Goal: Information Seeking & Learning: Check status

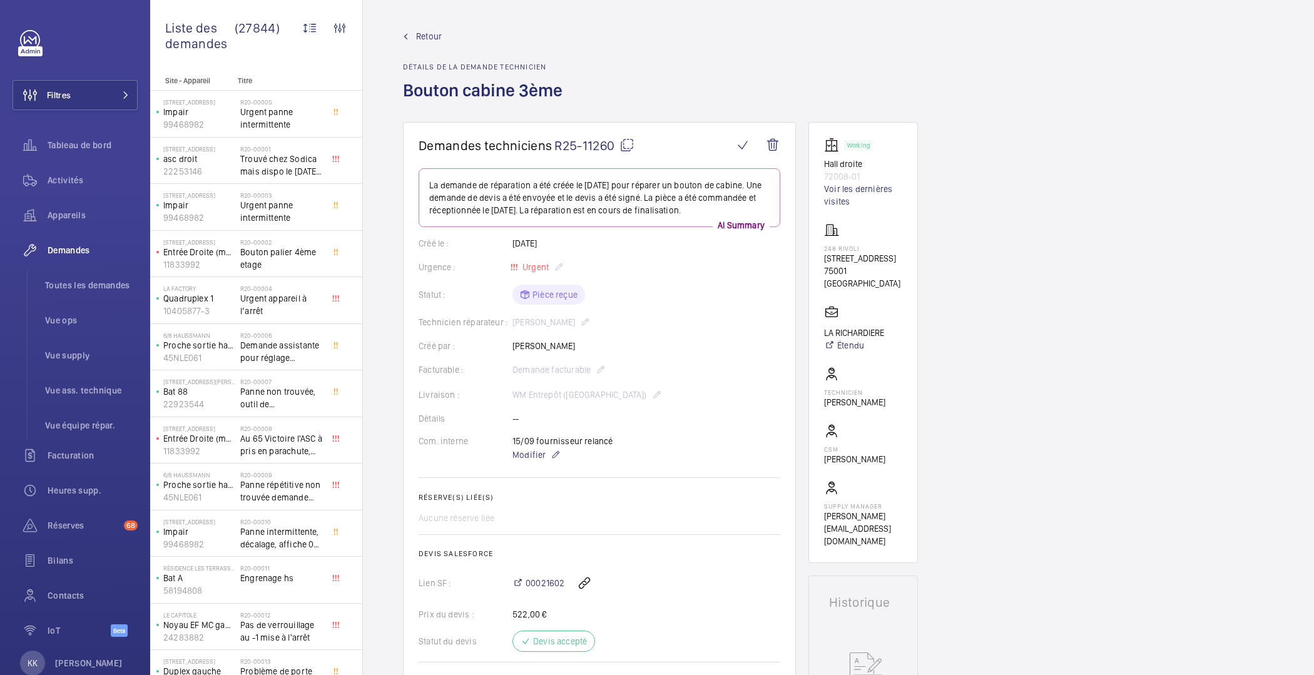
click at [625, 148] on mat-icon at bounding box center [627, 145] width 15 height 15
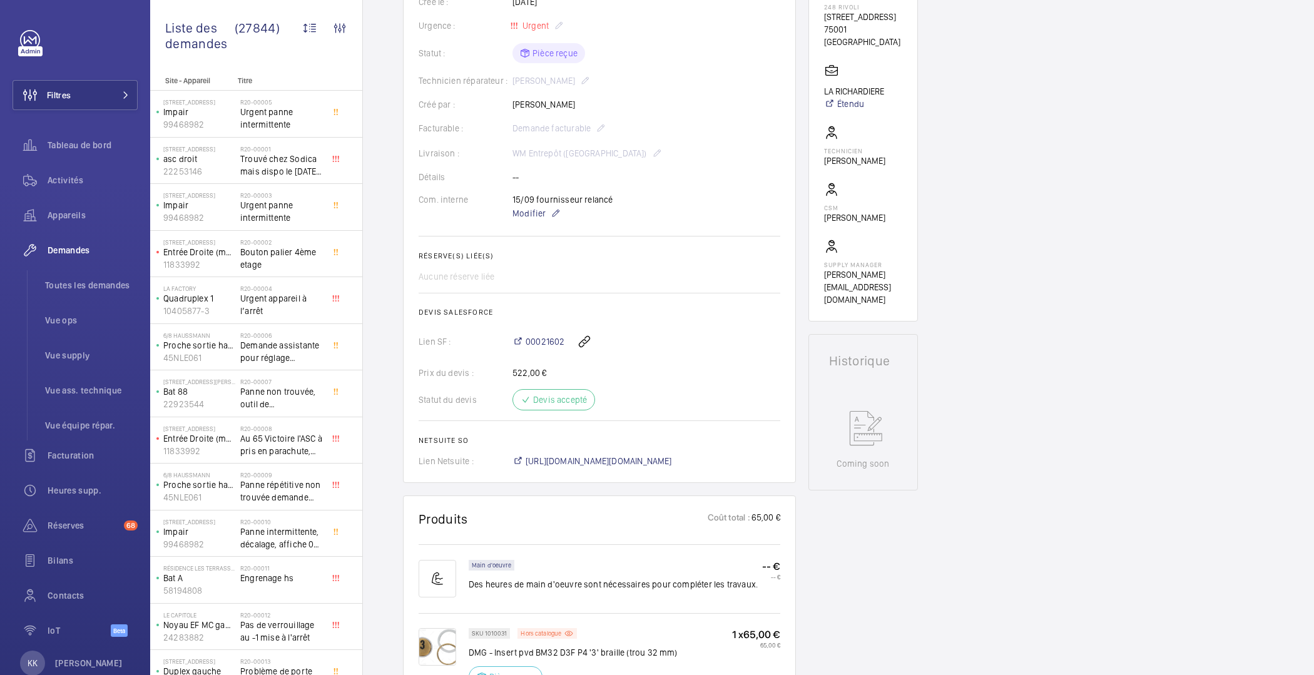
scroll to position [247, 0]
click at [551, 338] on span "00021602" at bounding box center [545, 336] width 39 height 13
click at [85, 141] on span "Tableau de bord" at bounding box center [93, 145] width 90 height 13
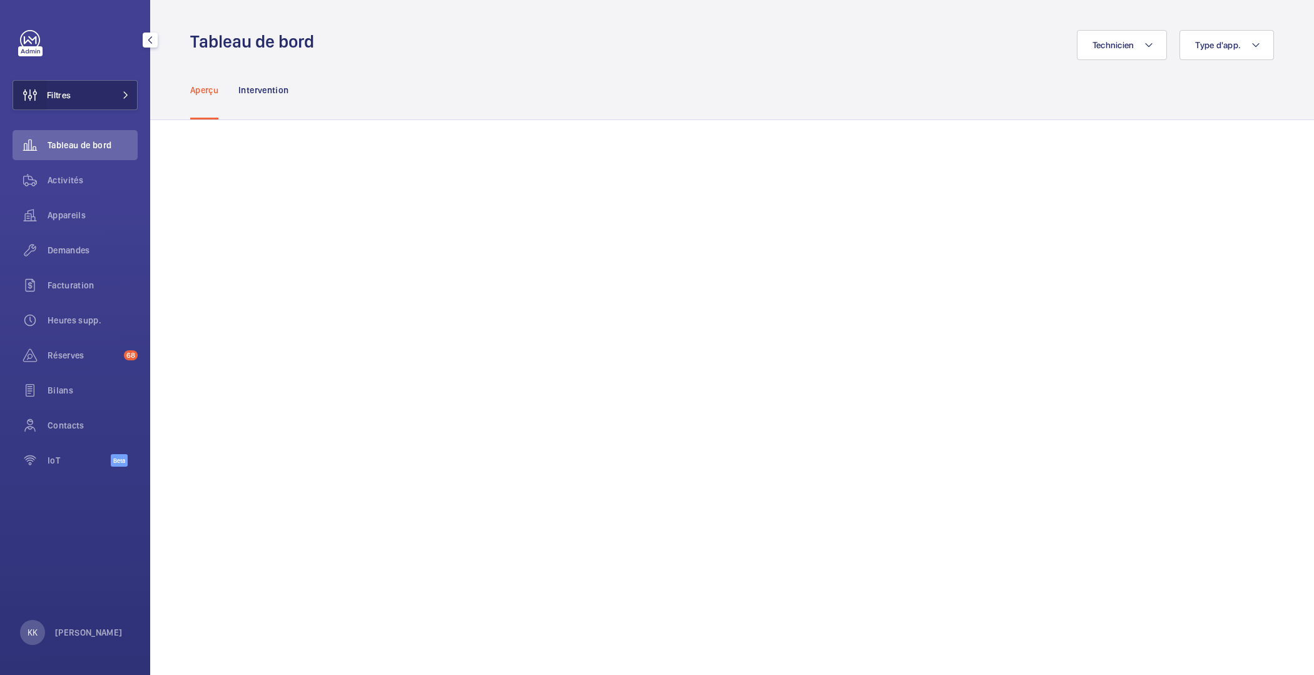
click at [36, 104] on wm-front-icon-button at bounding box center [30, 95] width 34 height 30
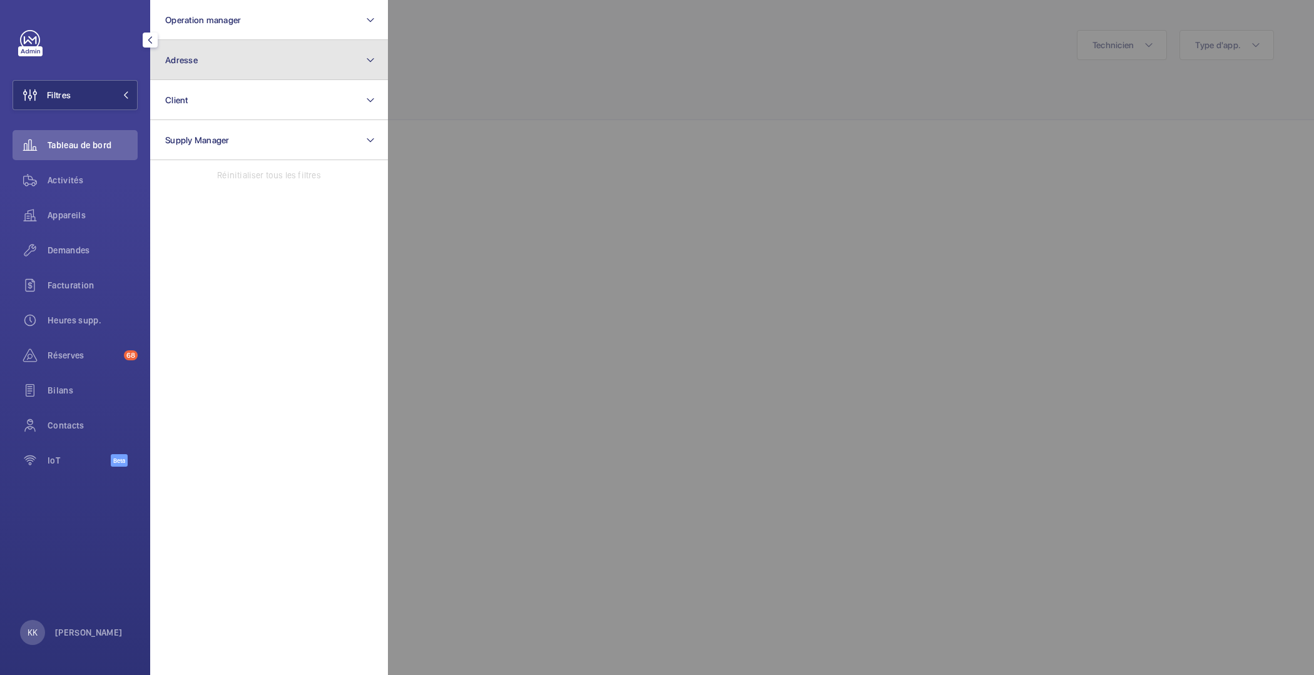
click at [204, 43] on button "Adresse" at bounding box center [269, 60] width 238 height 40
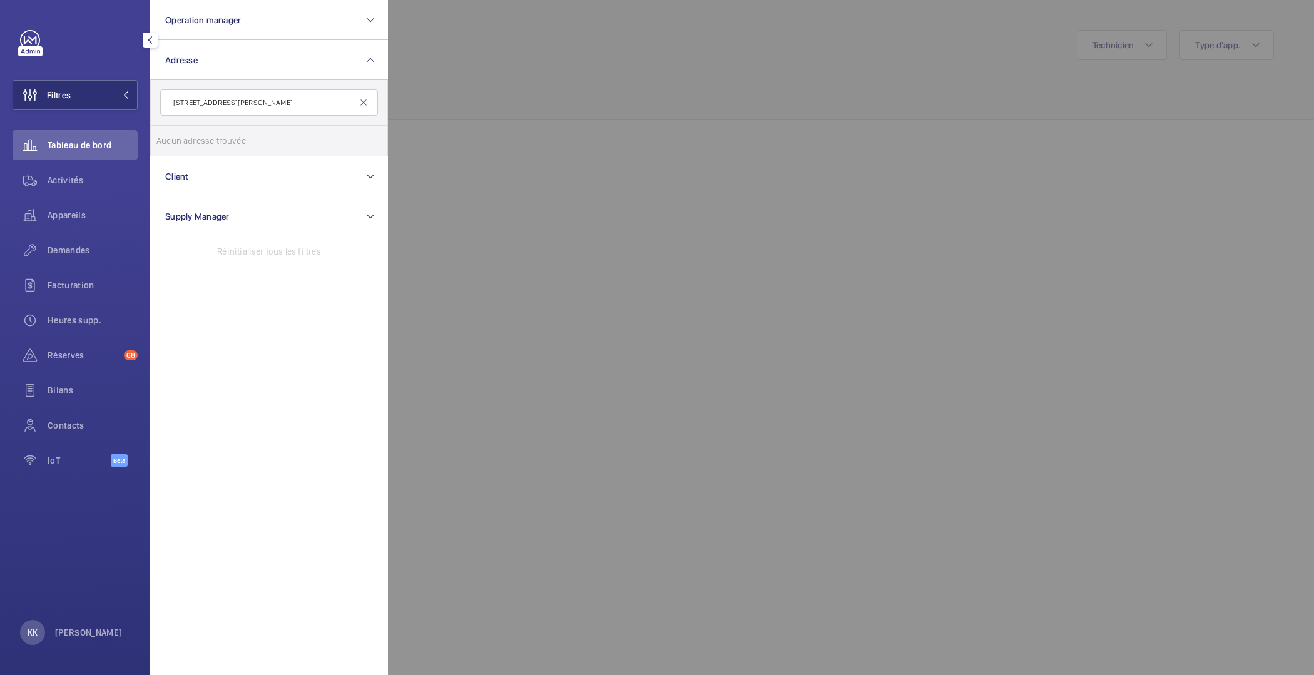
click at [193, 102] on input "4 rue gustave eiffel Creteil" at bounding box center [269, 102] width 218 height 26
drag, startPoint x: 258, startPoint y: 103, endPoint x: 217, endPoint y: 105, distance: 42.0
click at [217, 105] on input "gustave eiffel Creteil" at bounding box center [269, 102] width 218 height 26
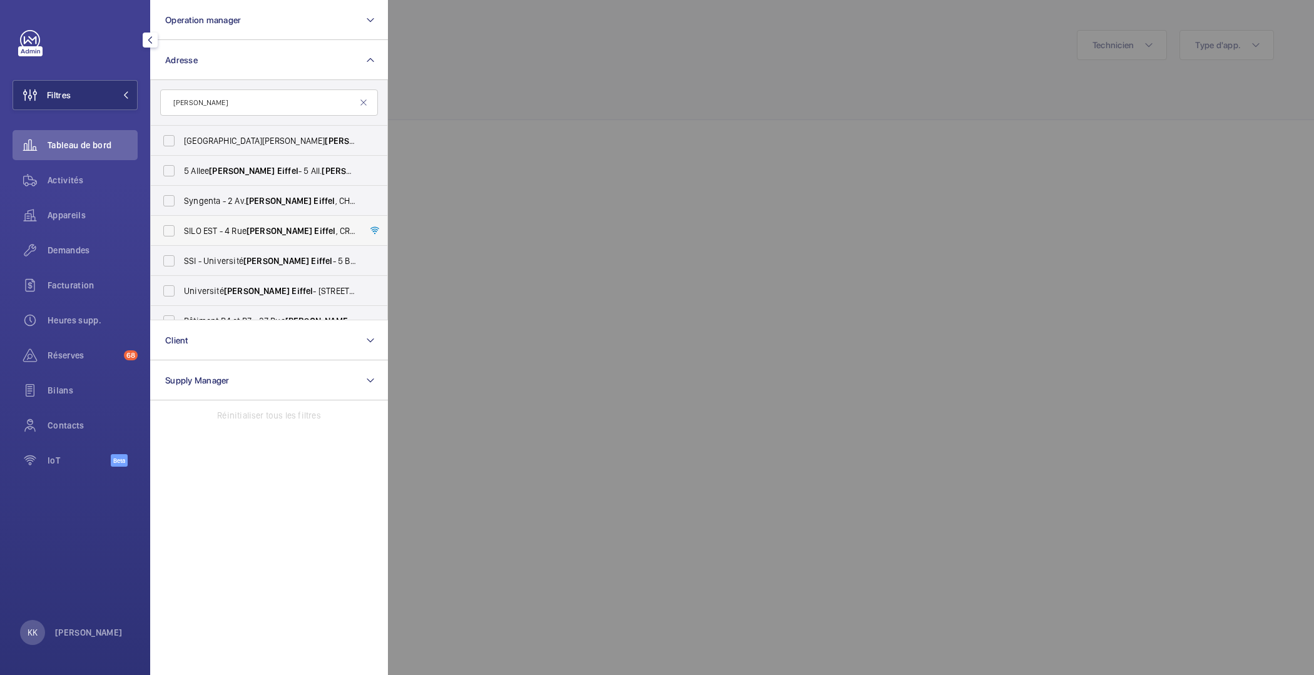
type input "gustave eiffel"
click at [296, 237] on span "SILO EST - 4 Rue Gustave Eiffel , CRÉTEIL 94000" at bounding box center [270, 231] width 172 height 13
click at [181, 237] on input "SILO EST - 4 Rue Gustave Eiffel , CRÉTEIL 94000" at bounding box center [168, 230] width 25 height 25
checkbox input "true"
click at [544, 183] on div at bounding box center [1045, 337] width 1314 height 675
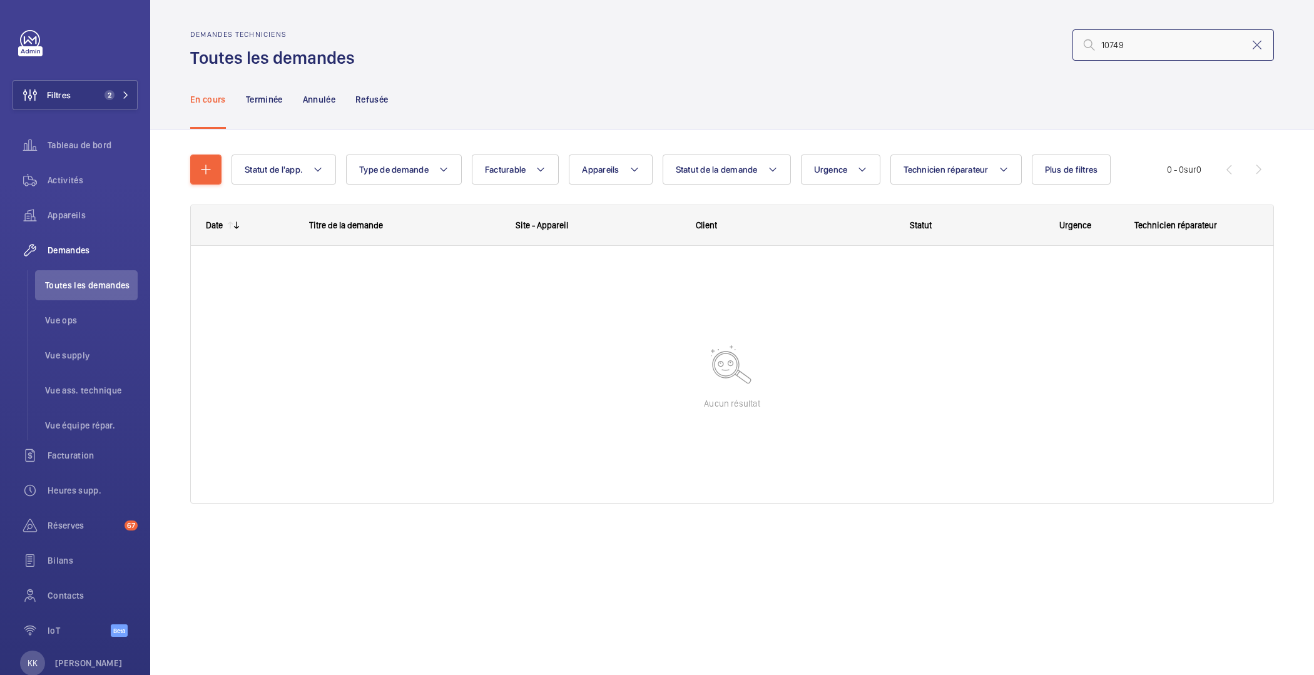
click at [1155, 36] on input "10749" at bounding box center [1174, 44] width 202 height 31
paste input "09196"
type input "09196"
click at [106, 103] on button "Filtres 2" at bounding box center [75, 95] width 125 height 30
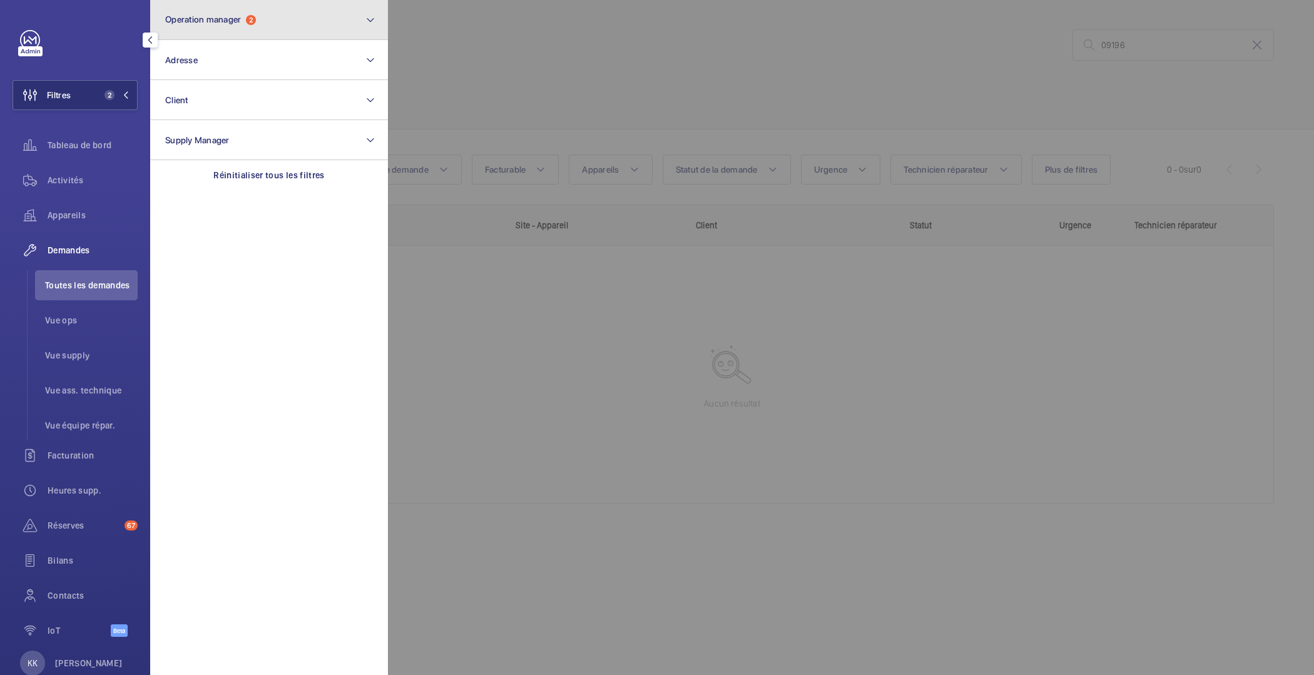
click at [198, 29] on button "Operation manager 2" at bounding box center [269, 20] width 238 height 40
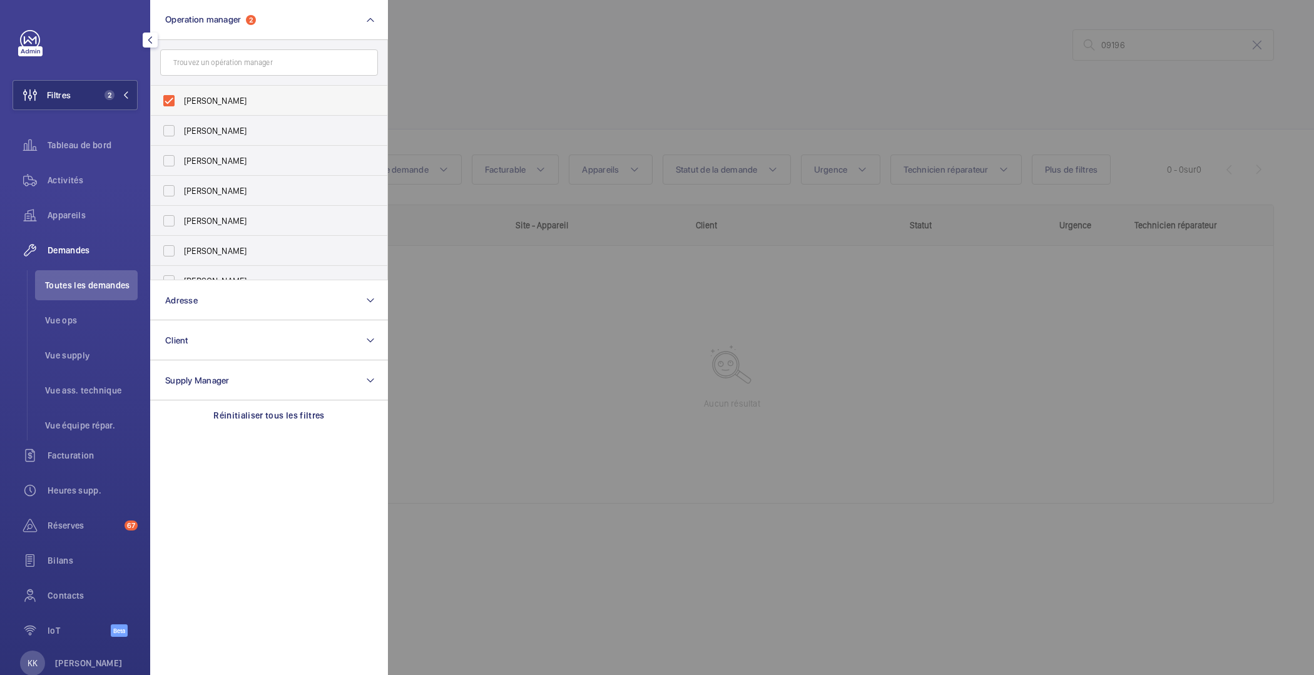
click at [195, 92] on label "[PERSON_NAME]" at bounding box center [260, 101] width 218 height 30
click at [181, 92] on input "[PERSON_NAME]" at bounding box center [168, 100] width 25 height 25
checkbox input "false"
click at [559, 87] on div at bounding box center [1045, 337] width 1314 height 675
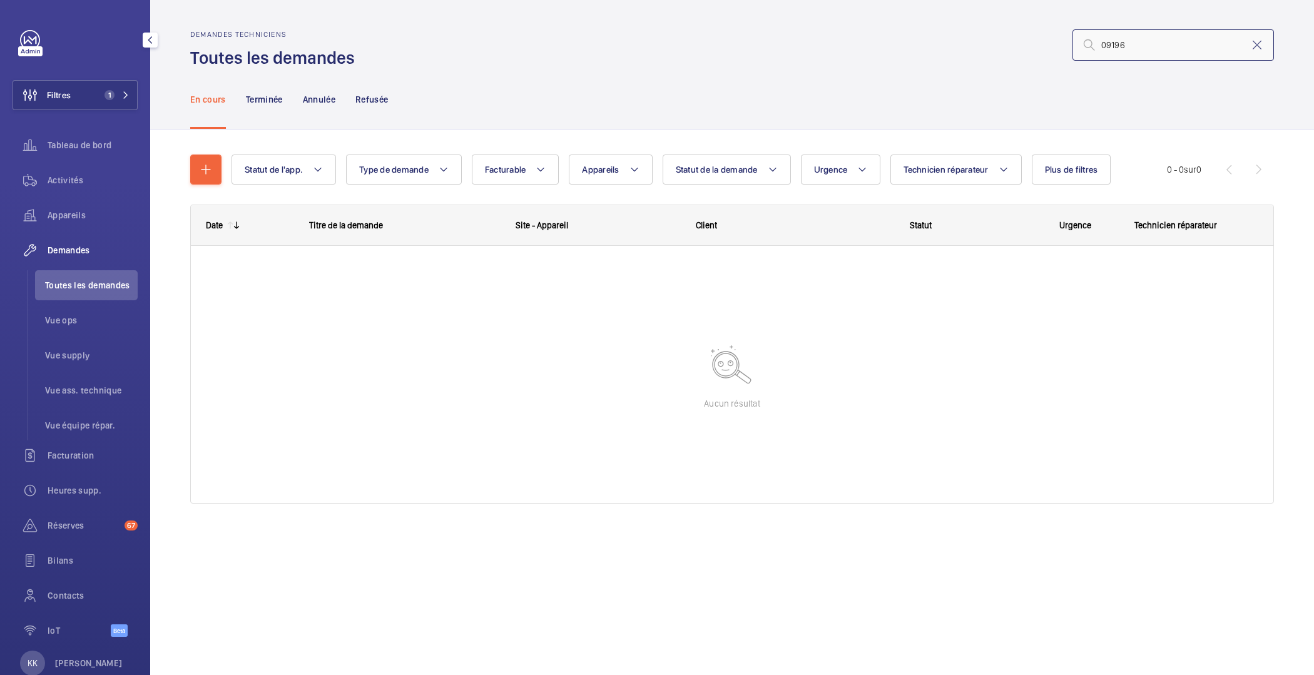
click at [1142, 39] on input "09196" at bounding box center [1174, 44] width 202 height 31
click at [98, 86] on button "Filtres 1" at bounding box center [75, 95] width 125 height 30
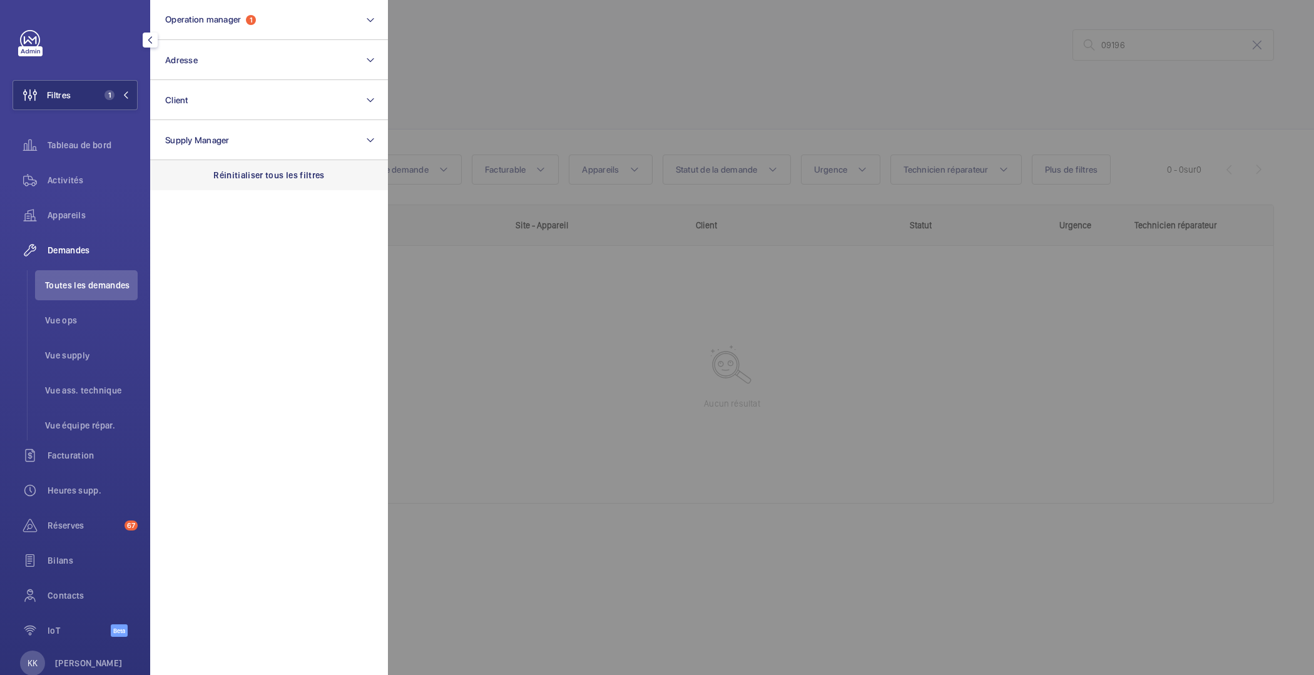
click at [258, 176] on p "Réinitialiser tous les filtres" at bounding box center [268, 175] width 111 height 13
click at [526, 88] on div at bounding box center [1045, 337] width 1314 height 675
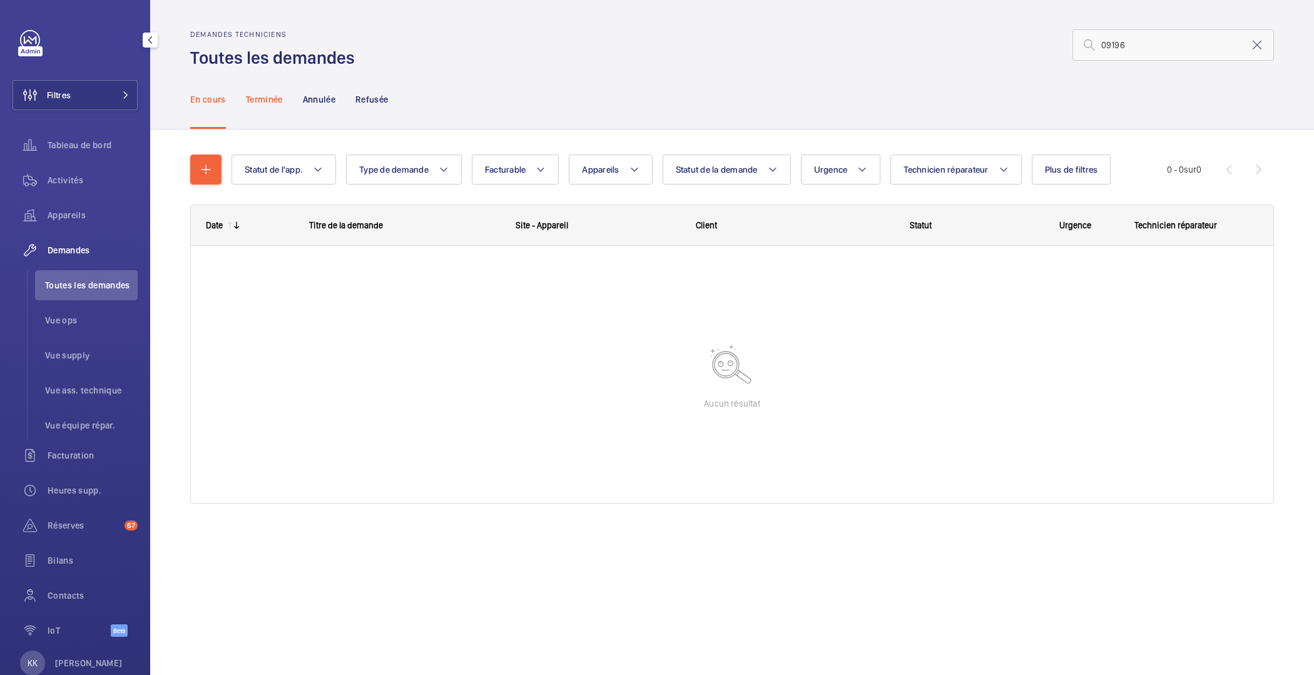
click at [248, 98] on p "Terminée" at bounding box center [264, 99] width 37 height 13
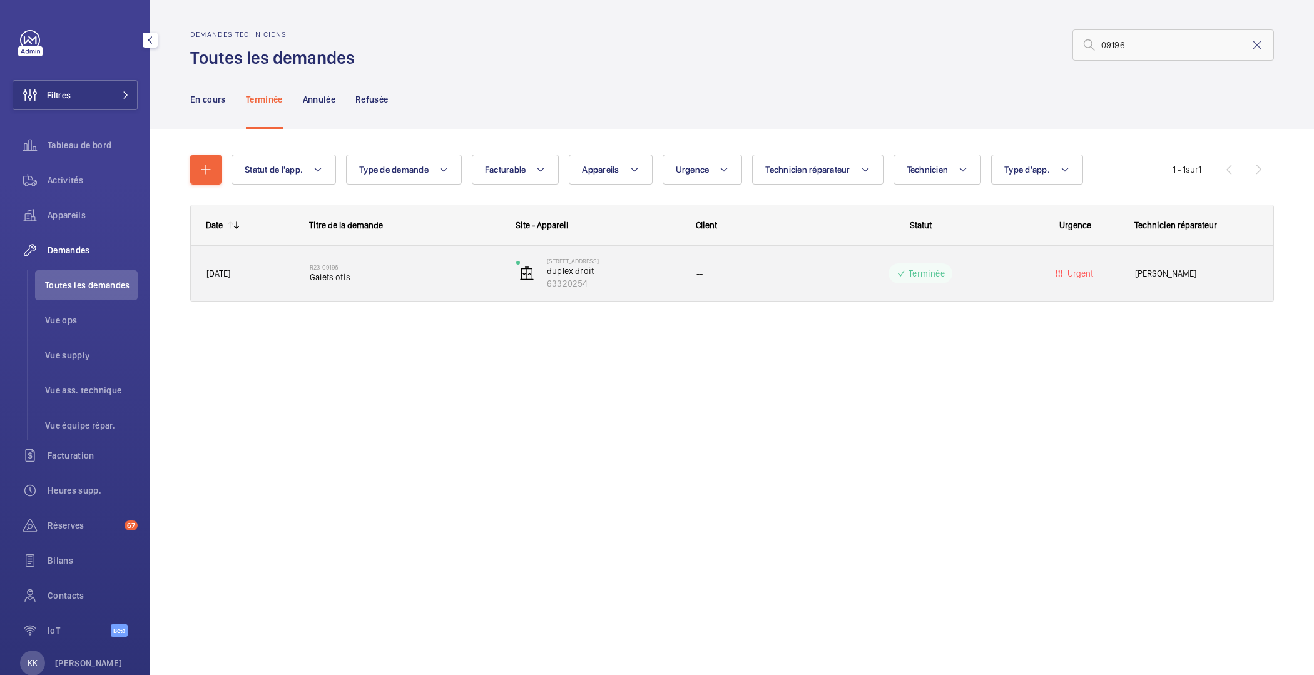
click at [360, 273] on span "Galets otis" at bounding box center [405, 277] width 190 height 13
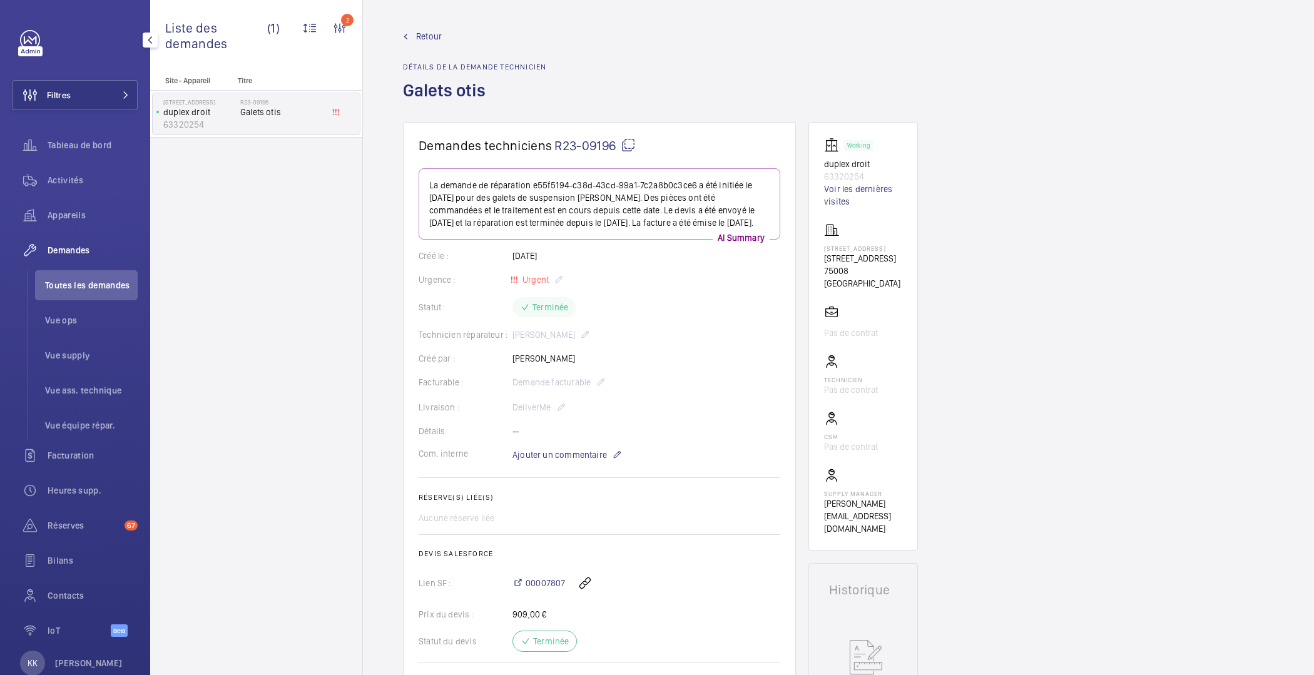
click at [422, 46] on div "Retour Détails de la demande technicien Galets [PERSON_NAME]" at bounding box center [474, 76] width 143 height 92
click at [426, 33] on span "Retour" at bounding box center [429, 36] width 26 height 13
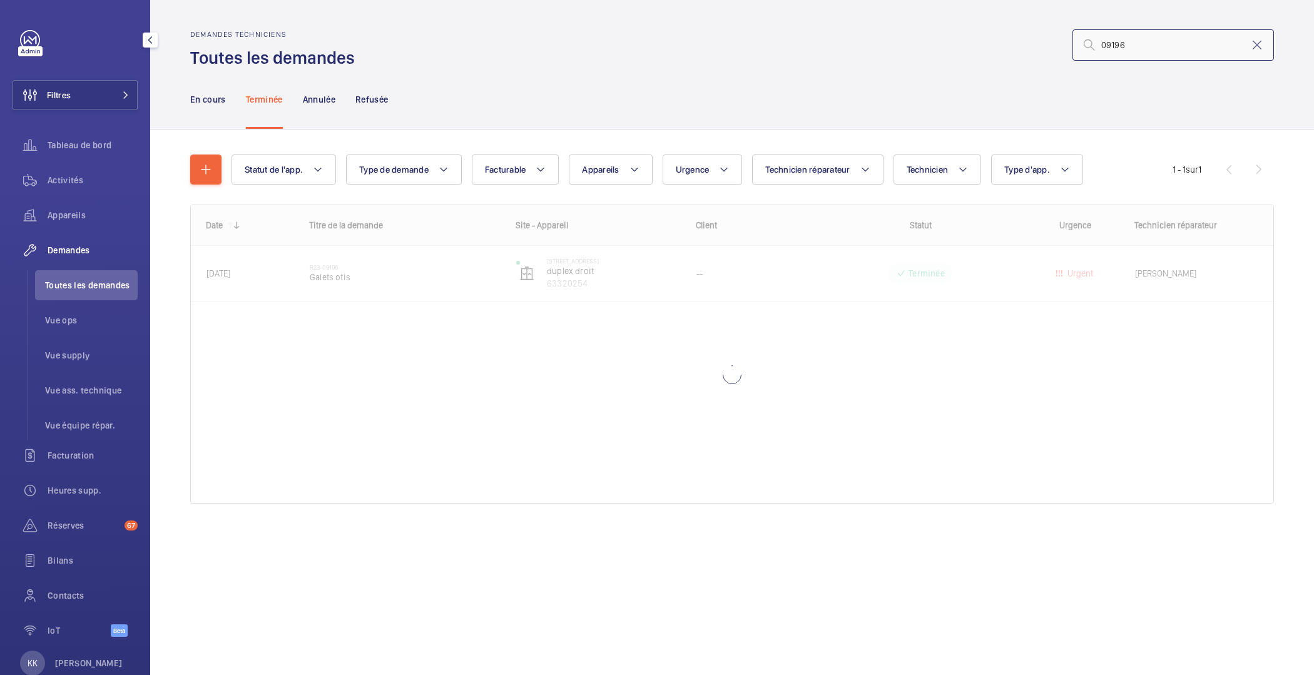
click at [1163, 50] on input "09196" at bounding box center [1174, 44] width 202 height 31
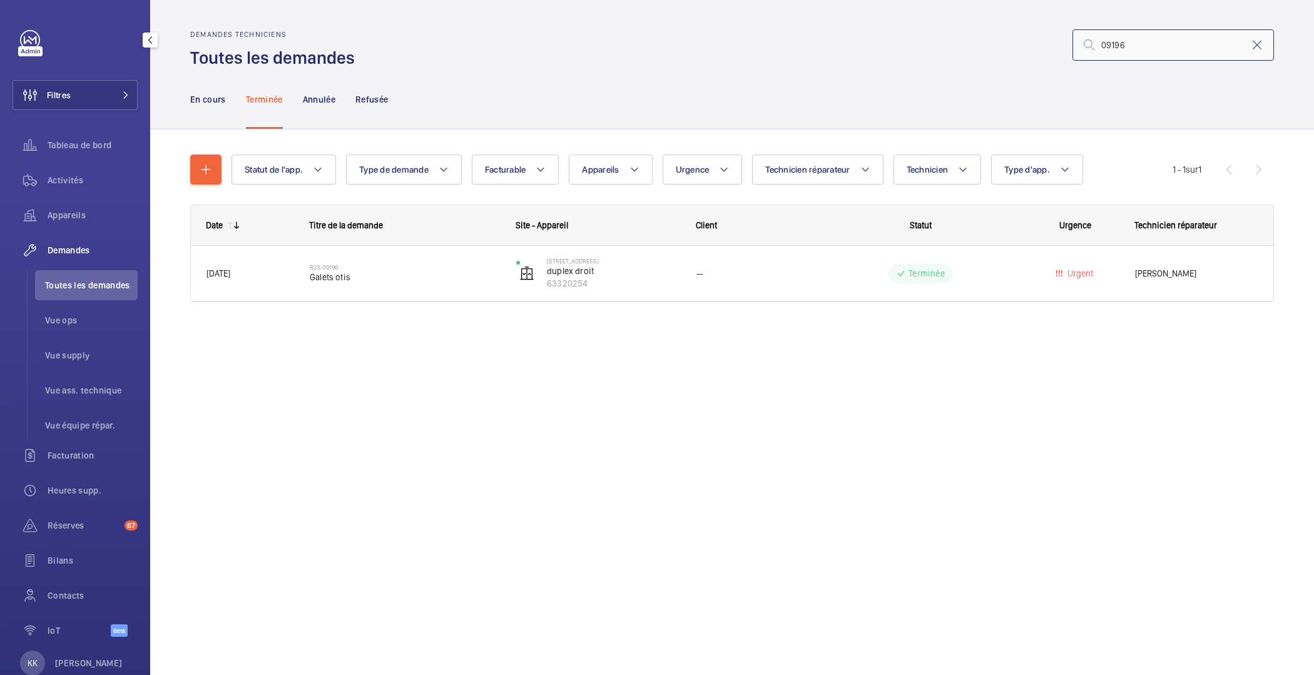
drag, startPoint x: 961, startPoint y: 29, endPoint x: 939, endPoint y: 28, distance: 22.0
click at [939, 28] on wm-front-admin-header "Demandes techniciens Toutes les demandes 09196" at bounding box center [732, 34] width 1164 height 69
paste input "R25-"
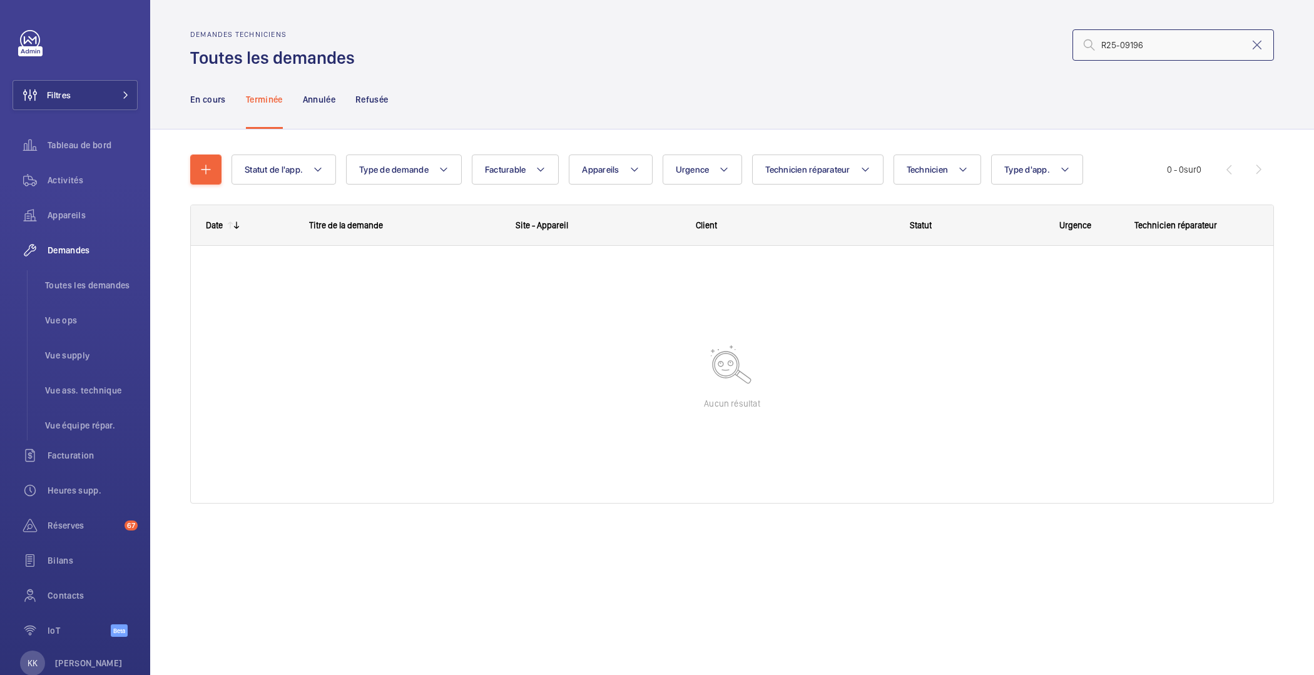
click at [1113, 44] on input "R25-09196" at bounding box center [1174, 44] width 202 height 31
drag, startPoint x: 1172, startPoint y: 43, endPoint x: 1081, endPoint y: 44, distance: 91.4
click at [1081, 44] on input "R25-09196" at bounding box center [1174, 44] width 202 height 31
paste input "text"
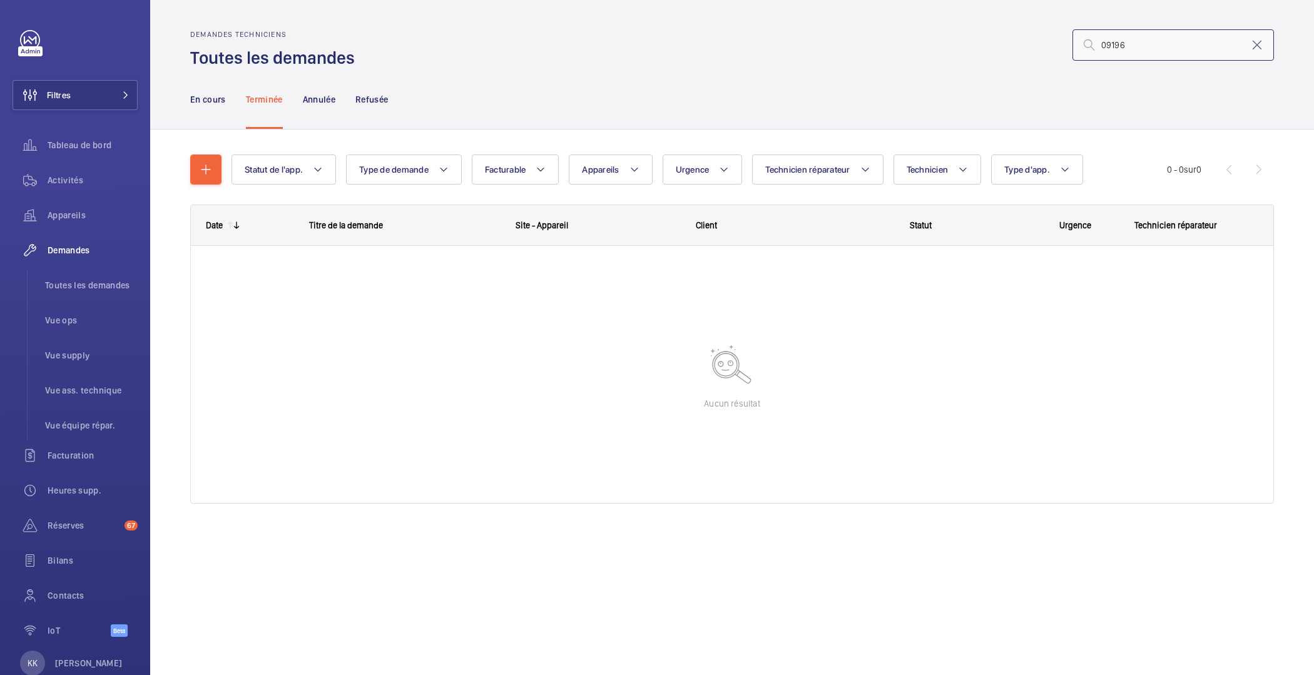
type input "09196"
click at [1259, 46] on mat-icon at bounding box center [1257, 45] width 15 height 15
click at [929, 66] on div "Demandes techniciens Toutes les demandes" at bounding box center [732, 49] width 1084 height 39
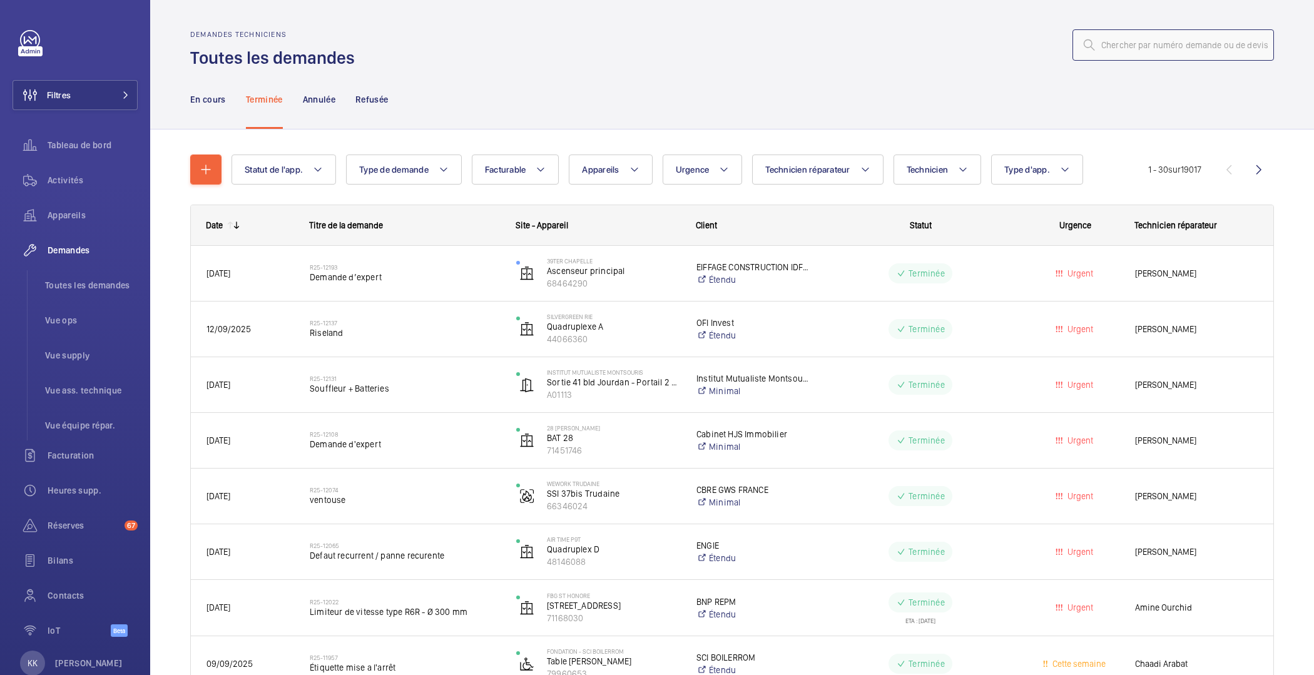
click at [1227, 38] on input "text" at bounding box center [1174, 44] width 202 height 31
paste input "09196"
type input "09196"
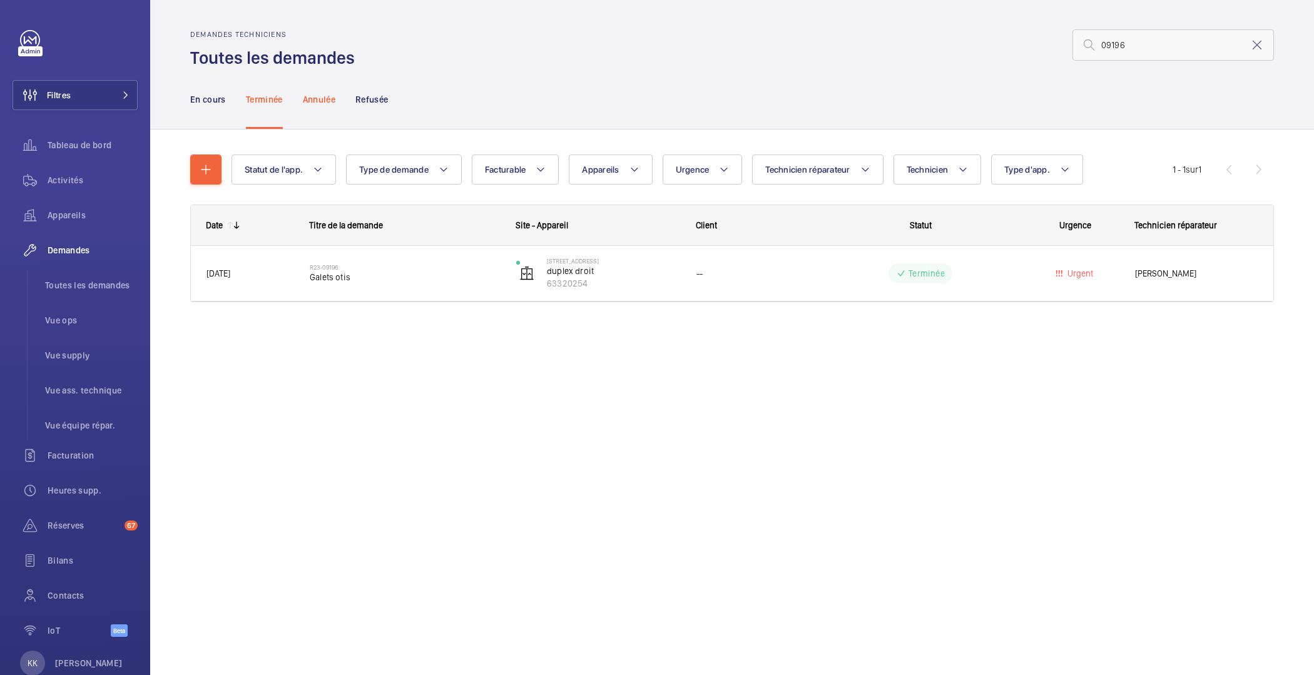
click at [324, 96] on p "Annulée" at bounding box center [319, 99] width 33 height 13
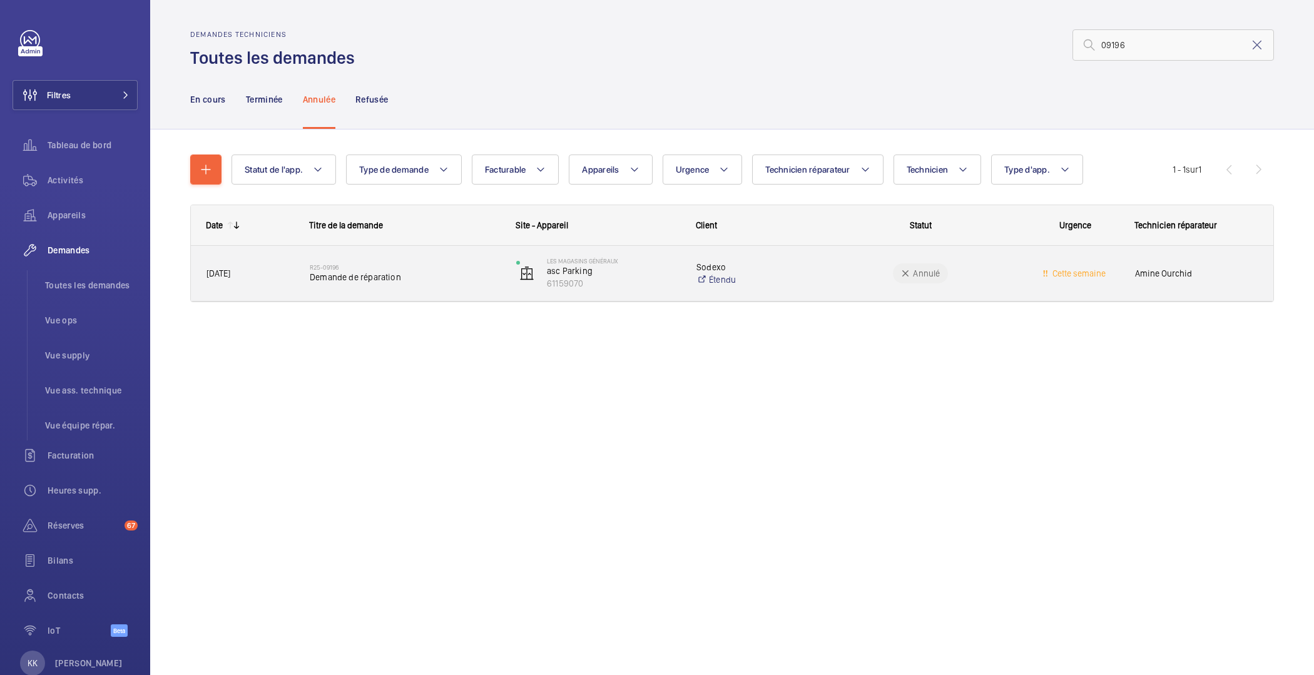
click at [435, 262] on div "R25-09196 Demande de réparation" at bounding box center [405, 273] width 190 height 36
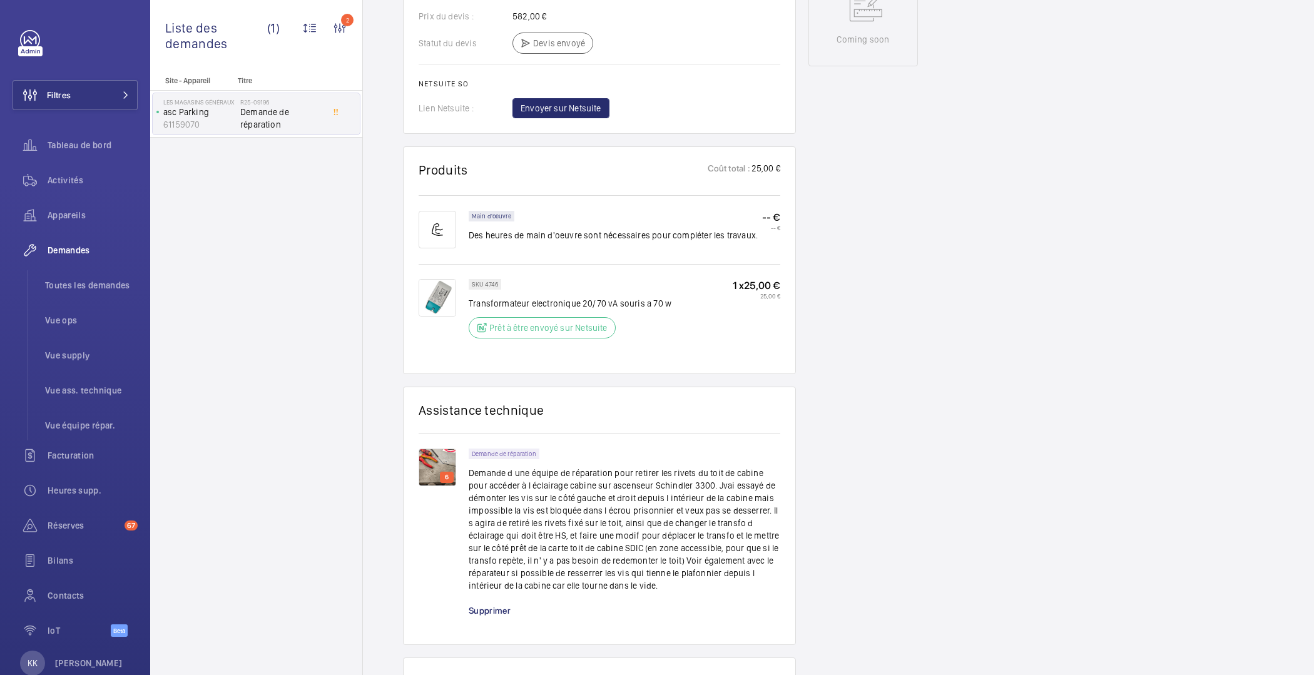
scroll to position [648, 0]
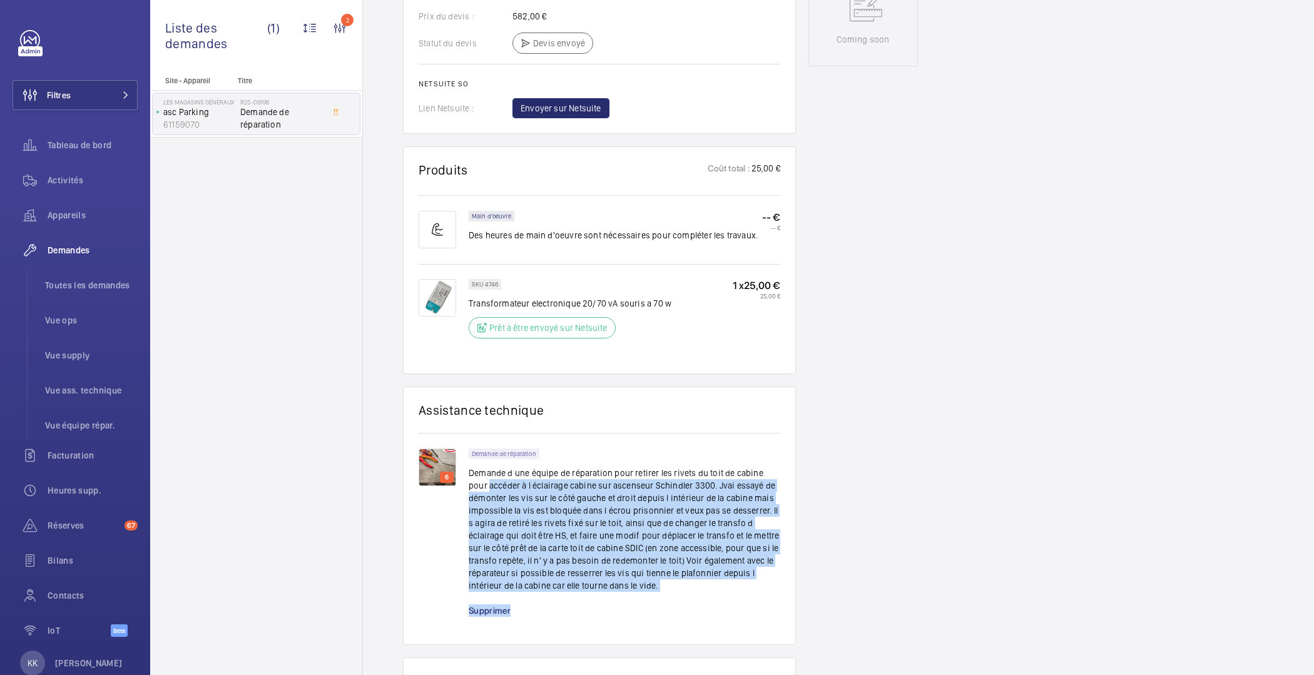
drag, startPoint x: 468, startPoint y: 486, endPoint x: 777, endPoint y: 604, distance: 330.8
click at [777, 604] on div "Demande de réparation Demande d une équipe de réparation pour retirer les rivet…" at bounding box center [625, 539] width 312 height 181
click at [777, 590] on div "Demande de réparation Demande d une équipe de réparation pour retirer les rivet…" at bounding box center [625, 524] width 312 height 151
drag, startPoint x: 754, startPoint y: 573, endPoint x: 475, endPoint y: 472, distance: 296.7
click at [475, 472] on p "Demande d une équipe de réparation pour retirer les rivets du toit de cabine po…" at bounding box center [625, 529] width 312 height 125
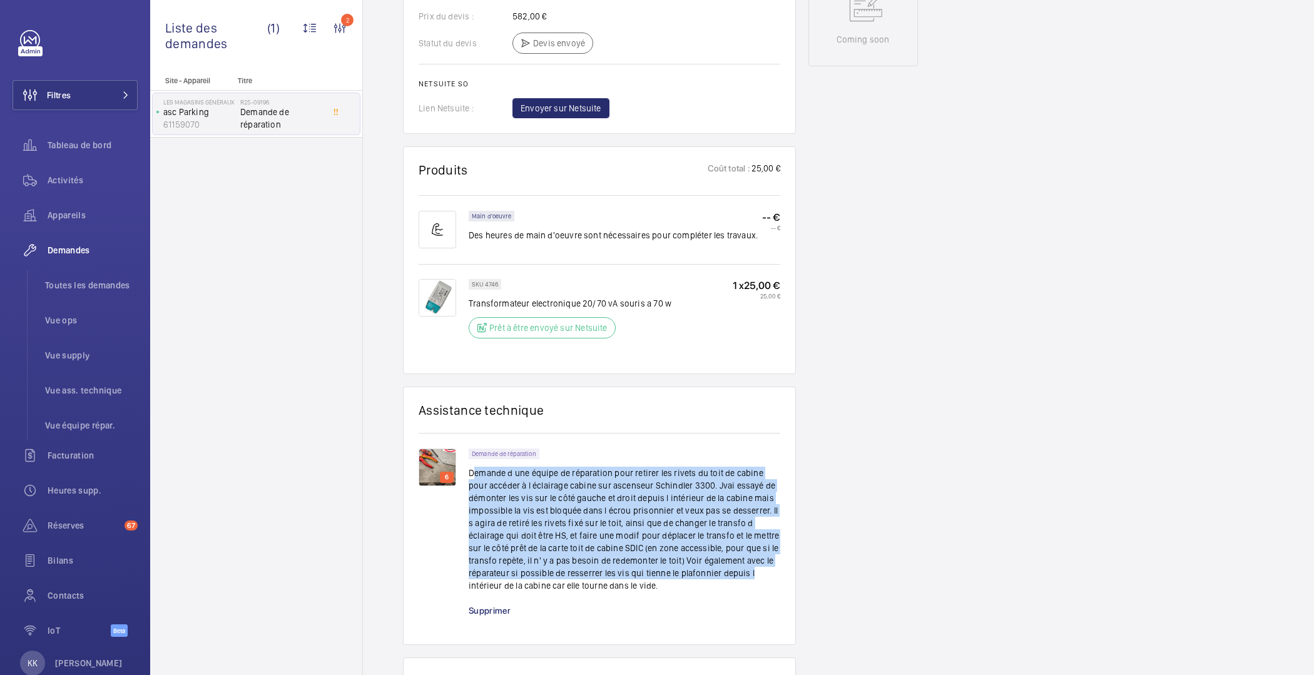
click at [648, 489] on p "Demande d une équipe de réparation pour retirer les rivets du toit de cabine po…" at bounding box center [625, 529] width 312 height 125
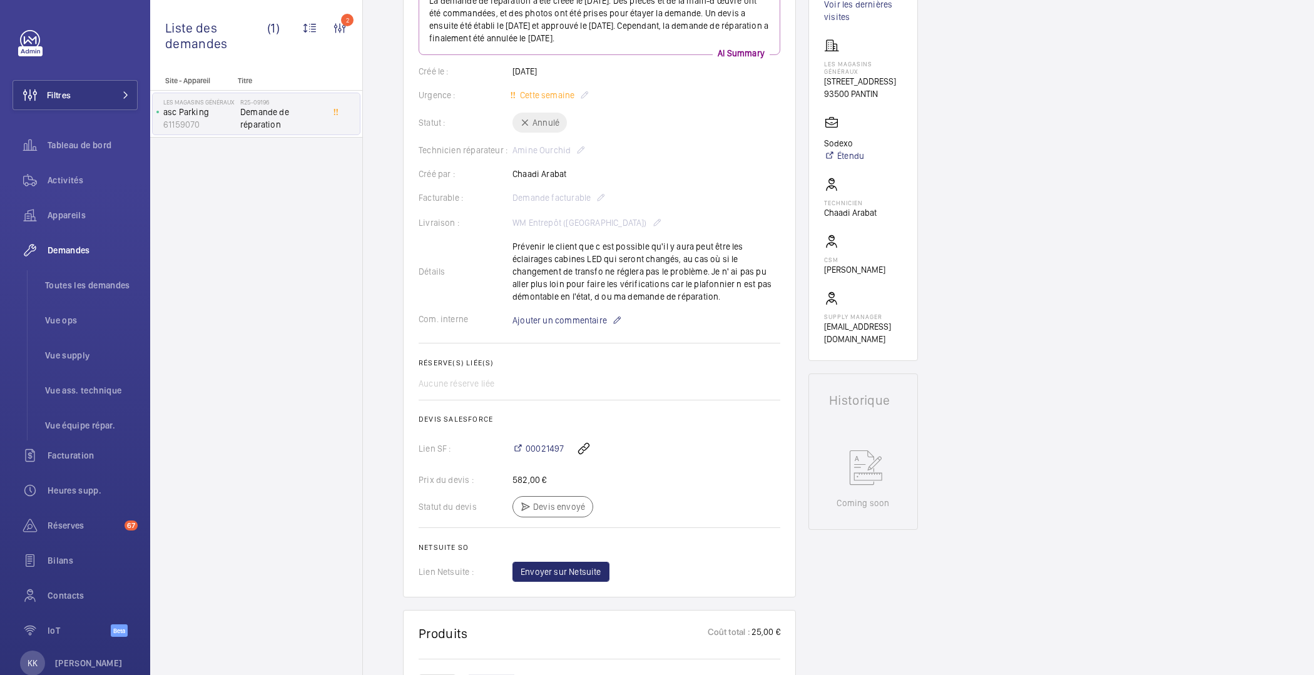
scroll to position [147, 0]
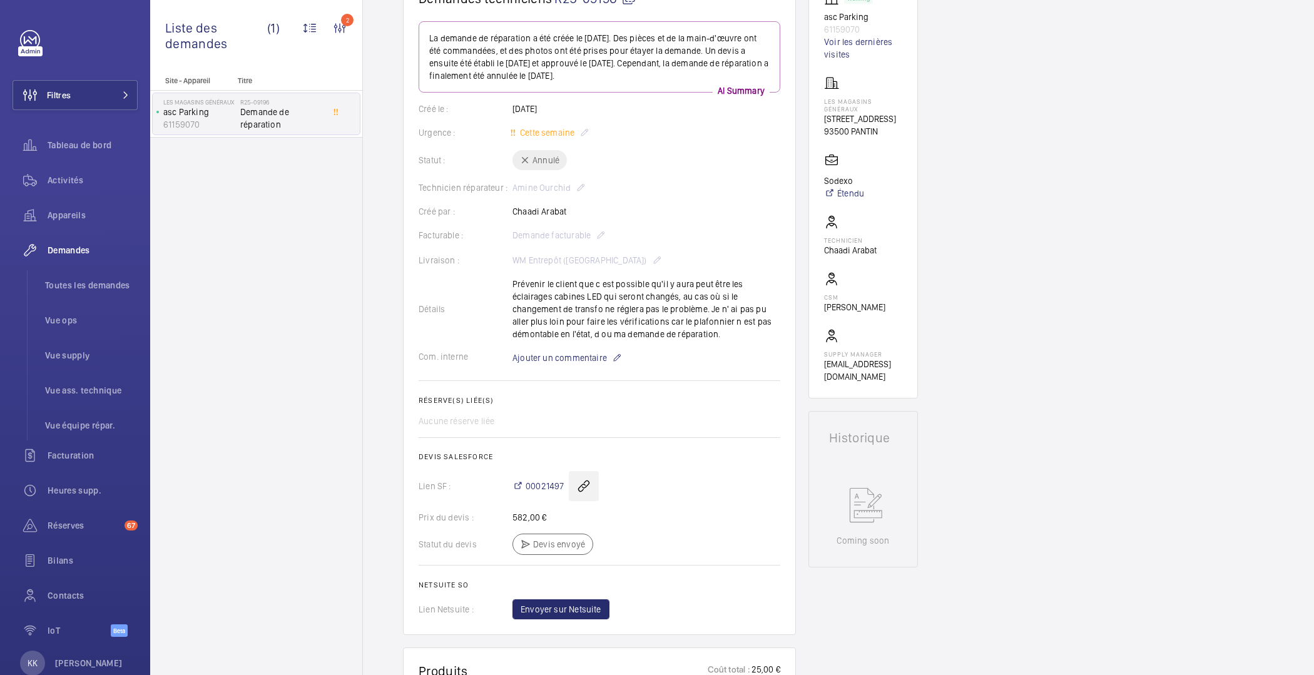
click at [590, 488] on wm-front-icon-button at bounding box center [584, 486] width 30 height 30
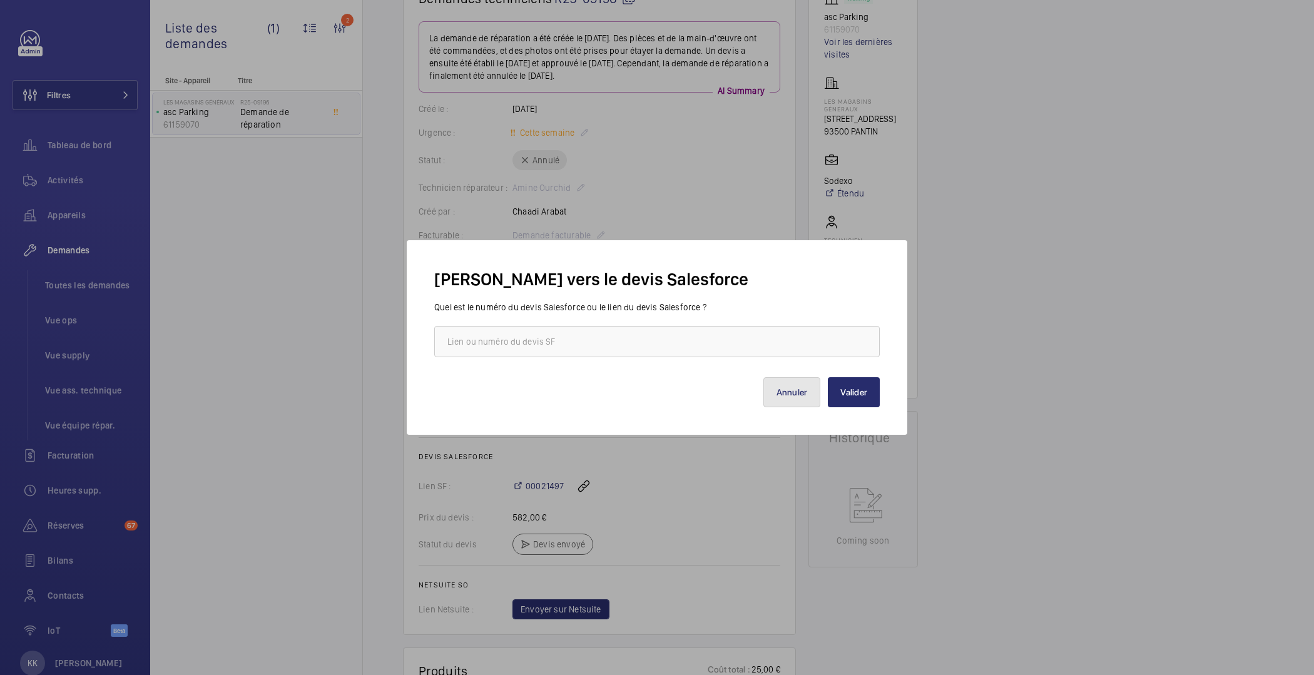
click at [787, 400] on button "Annuler" at bounding box center [793, 392] width 58 height 30
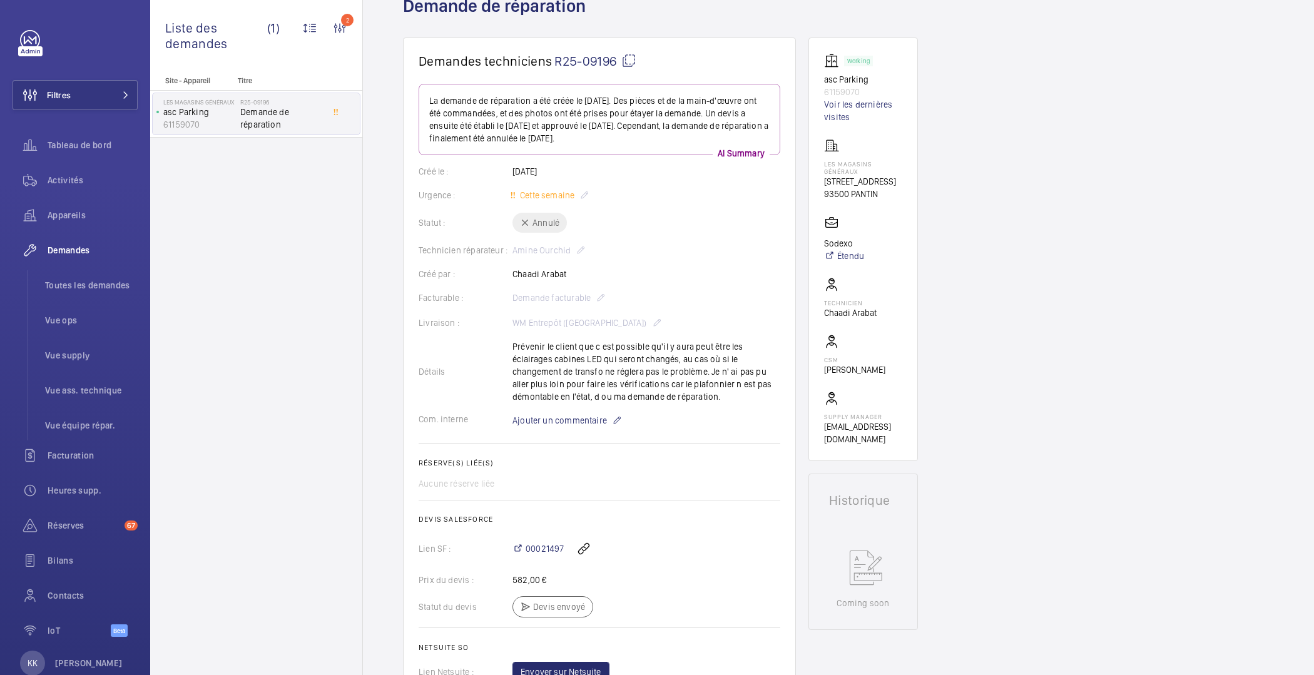
scroll to position [0, 0]
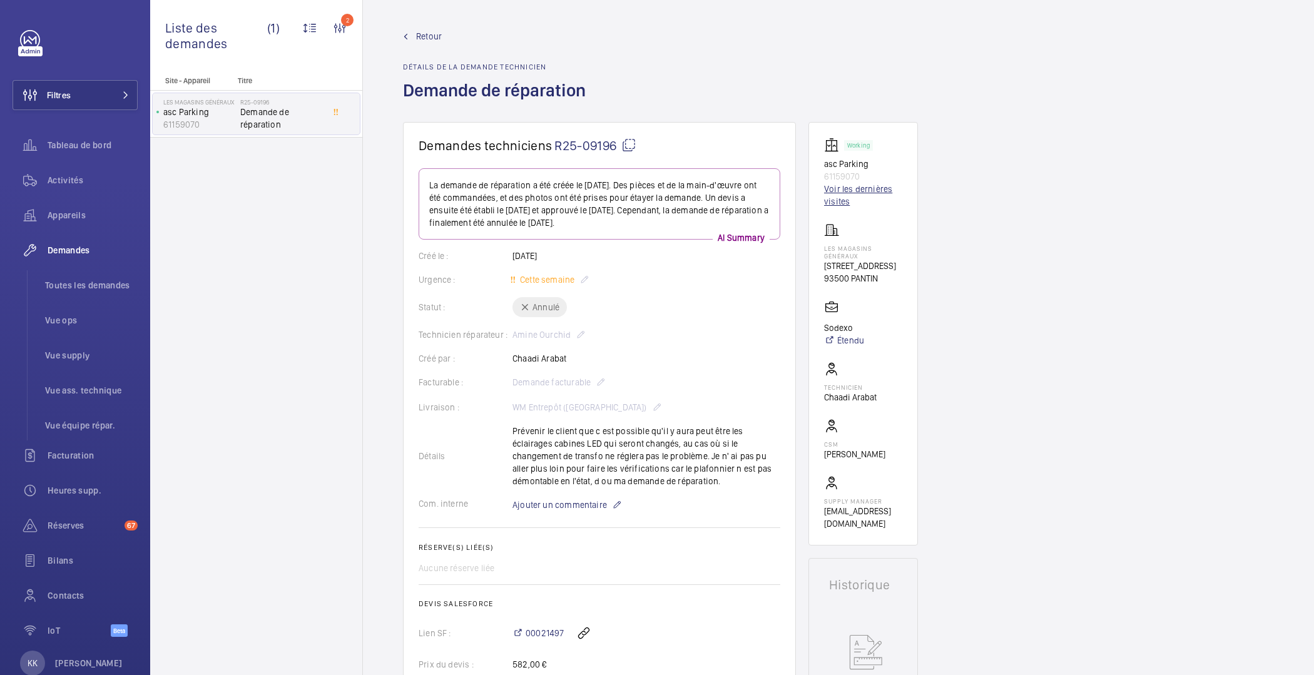
click at [862, 197] on link "Voir les dernières visites" at bounding box center [863, 195] width 78 height 25
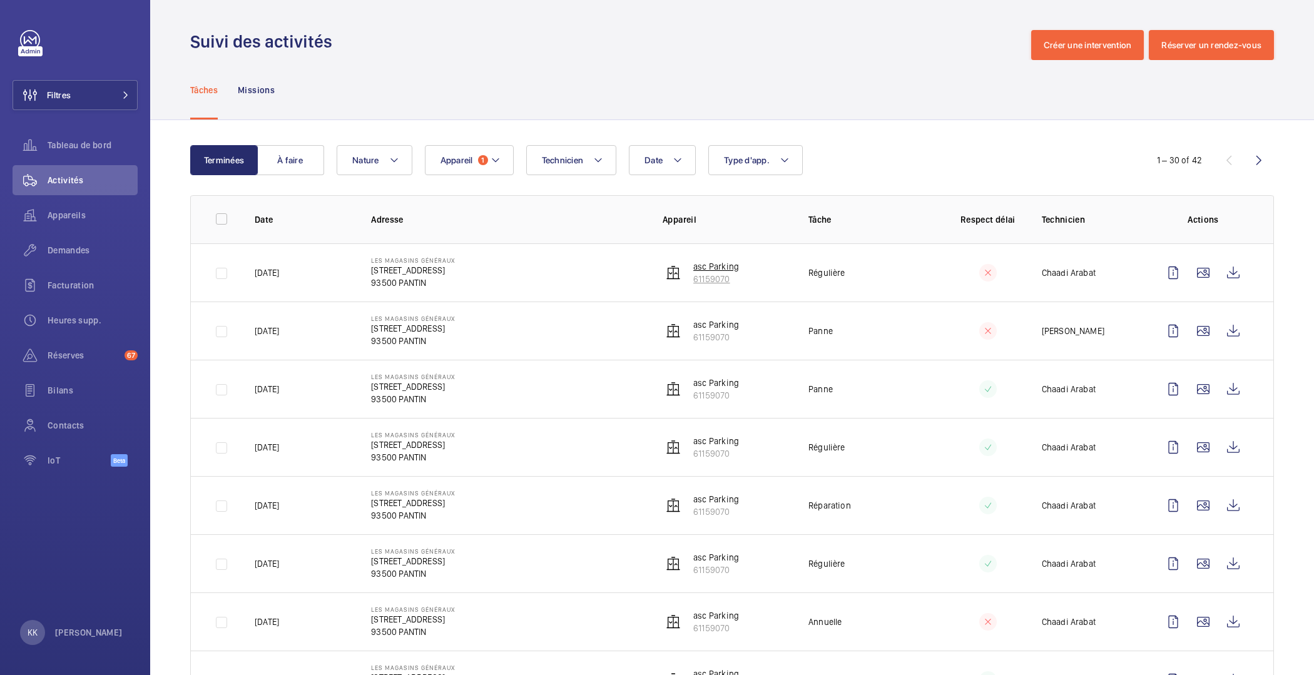
click at [723, 277] on p "61159070" at bounding box center [716, 279] width 46 height 13
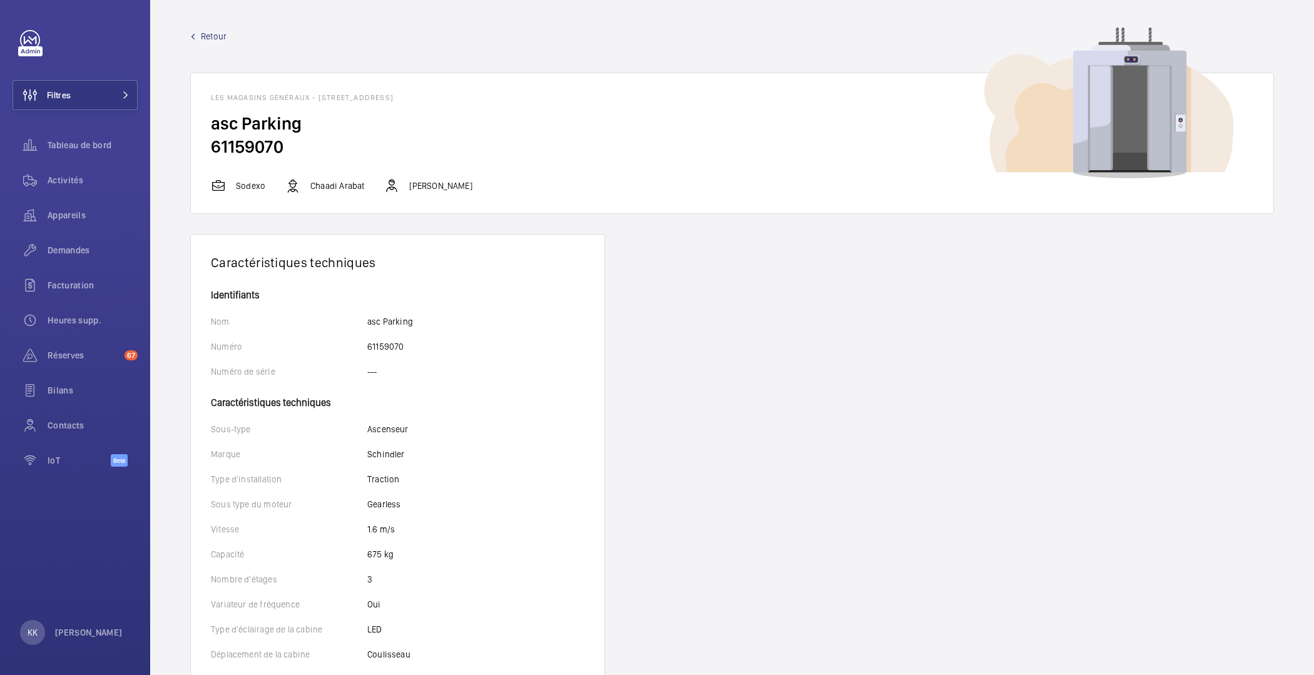
click at [213, 38] on span "Retour" at bounding box center [214, 36] width 26 height 13
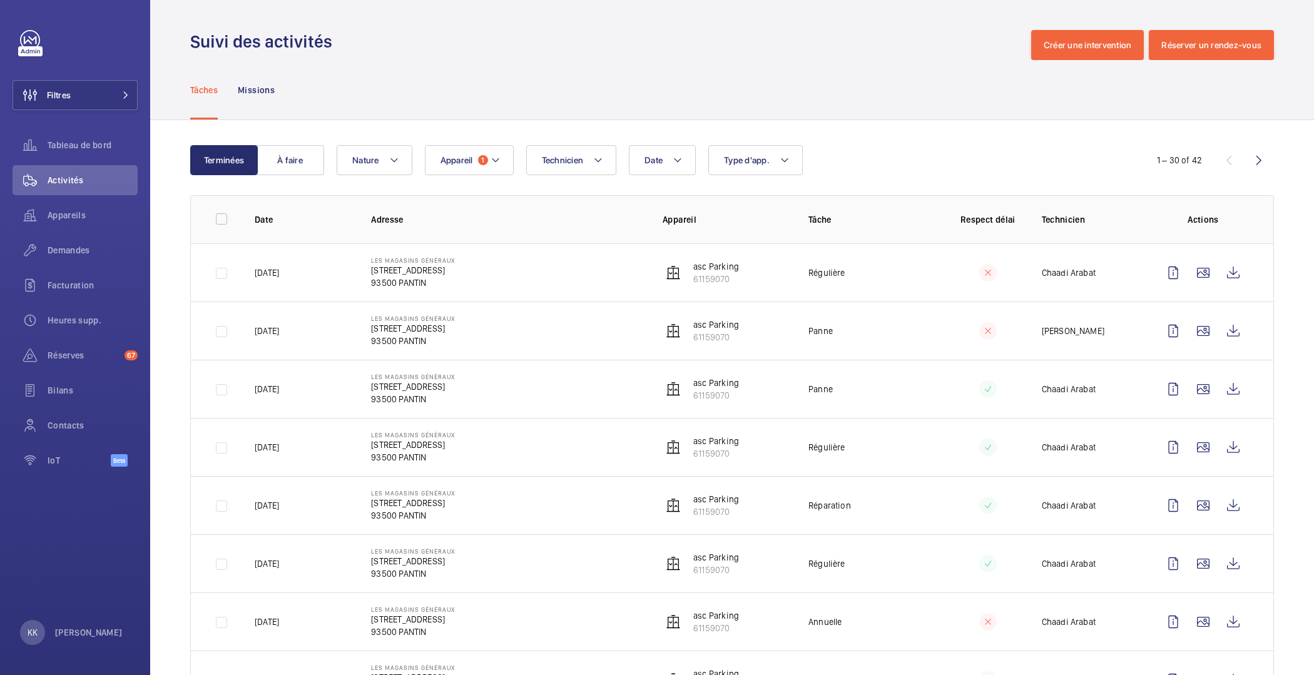
click at [478, 294] on td "Les Magasins Généraux [STREET_ADDRESS]" at bounding box center [497, 272] width 292 height 58
click at [504, 270] on td "Les Magasins Généraux [STREET_ADDRESS]" at bounding box center [497, 272] width 292 height 58
click at [725, 265] on p "asc Parking" at bounding box center [716, 266] width 46 height 13
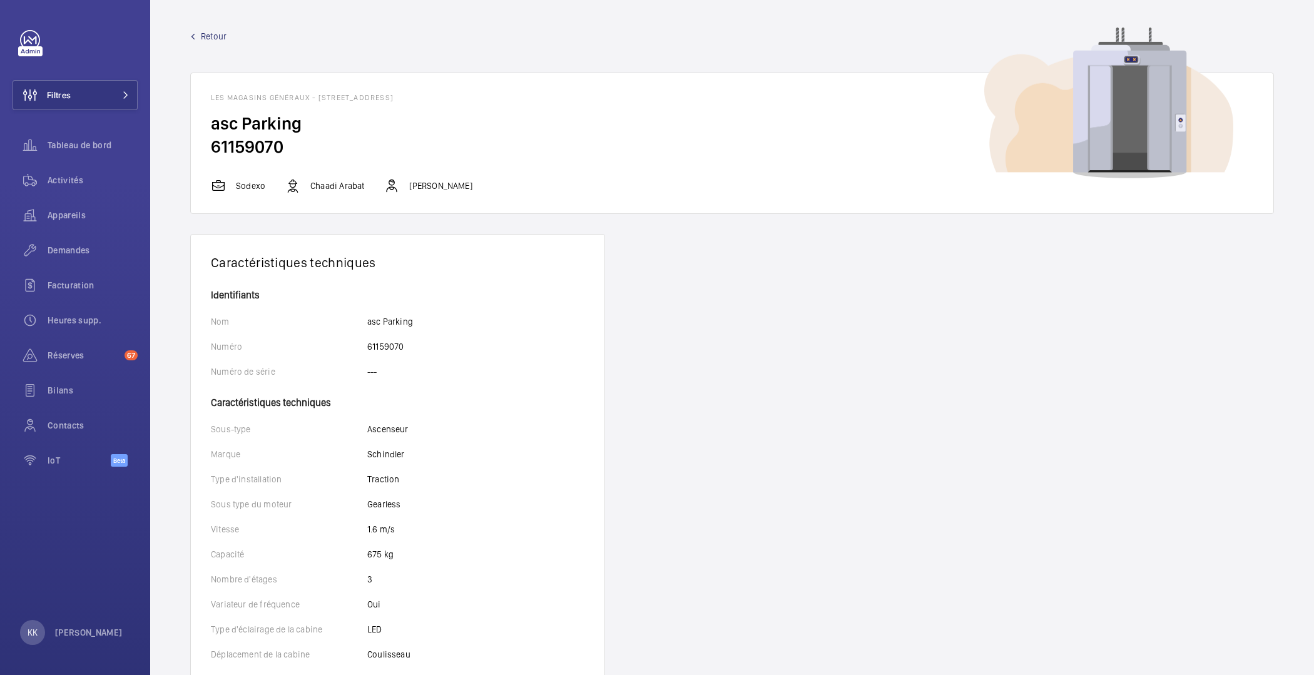
click at [225, 51] on div "Retour Les Magasins Généraux - [STREET_ADDRESS][GEOGRAPHIC_DATA] 61159070 Sodex…" at bounding box center [732, 122] width 1084 height 184
click at [220, 32] on span "Retour" at bounding box center [214, 36] width 26 height 13
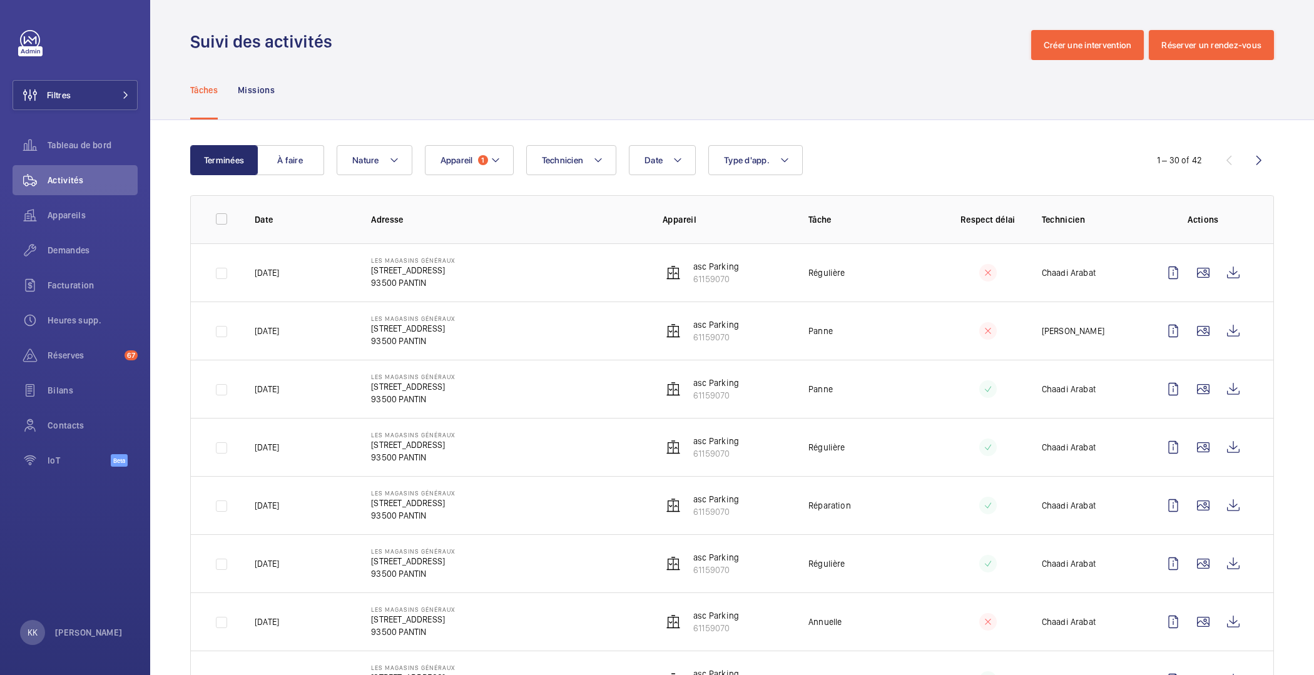
click at [313, 283] on td "[DATE]" at bounding box center [293, 272] width 116 height 58
click at [279, 273] on p "[DATE]" at bounding box center [267, 273] width 24 height 13
click at [386, 282] on p "93500 PANTIN" at bounding box center [413, 283] width 84 height 13
click at [387, 283] on p "93500 PANTIN" at bounding box center [413, 283] width 84 height 13
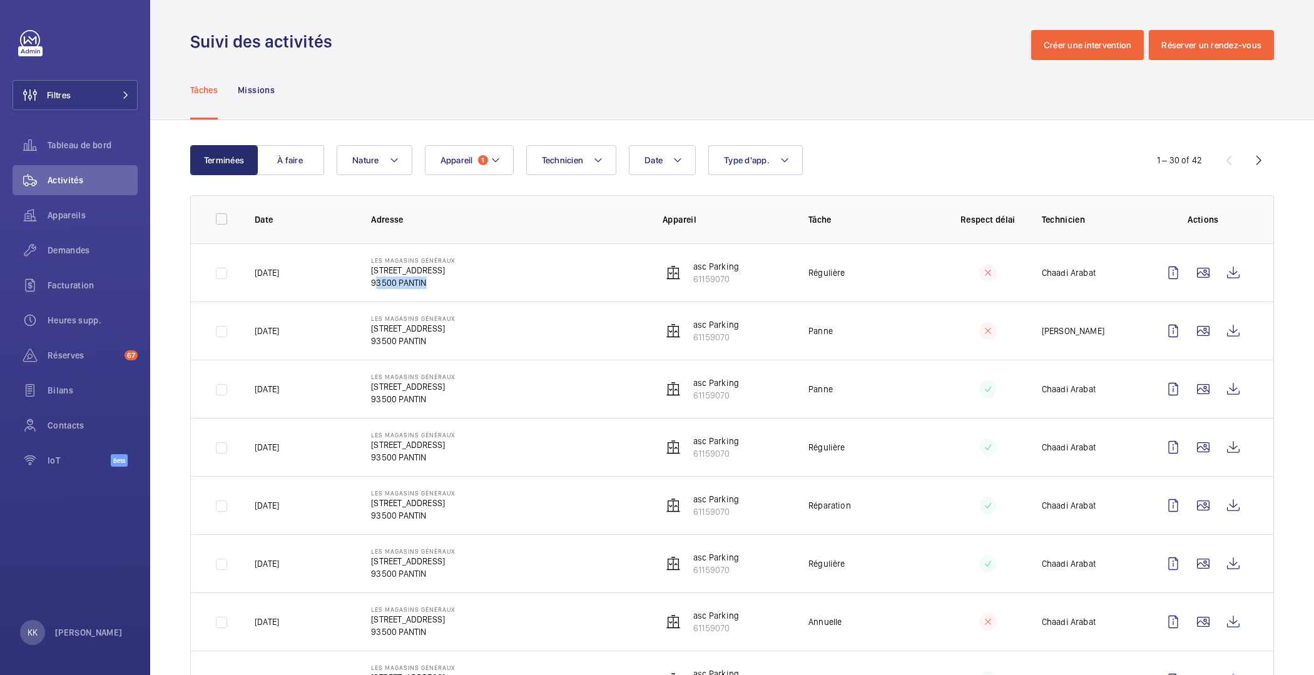
click at [402, 280] on p "93500 PANTIN" at bounding box center [413, 283] width 84 height 13
drag, startPoint x: 429, startPoint y: 283, endPoint x: 369, endPoint y: 256, distance: 65.8
click at [369, 256] on td "Les Magasins Généraux [STREET_ADDRESS]" at bounding box center [497, 272] width 292 height 58
drag, startPoint x: 369, startPoint y: 256, endPoint x: 432, endPoint y: 284, distance: 69.8
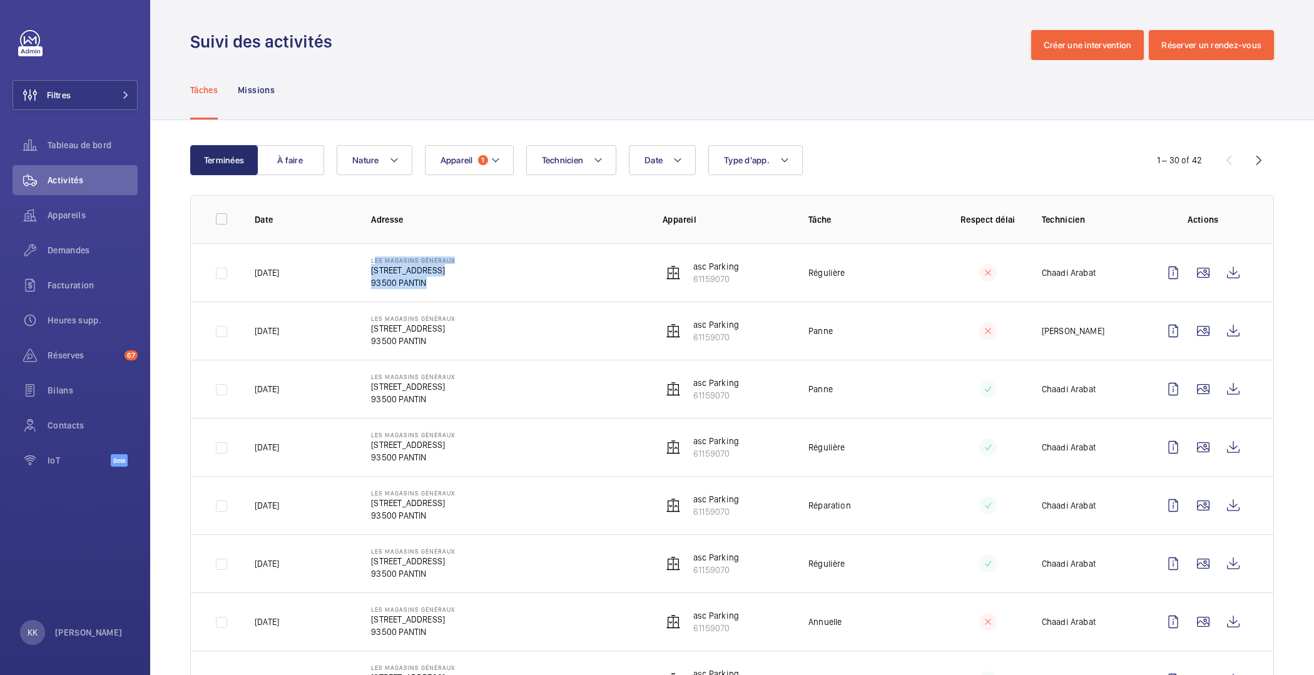
click at [432, 284] on td "Les Magasins Généraux [STREET_ADDRESS]" at bounding box center [497, 272] width 292 height 58
click at [432, 284] on p "93500 PANTIN" at bounding box center [413, 283] width 84 height 13
click at [1078, 263] on td "Chaadi Arabat" at bounding box center [1080, 272] width 116 height 58
click at [1078, 272] on p "Chaadi Arabat" at bounding box center [1069, 273] width 54 height 13
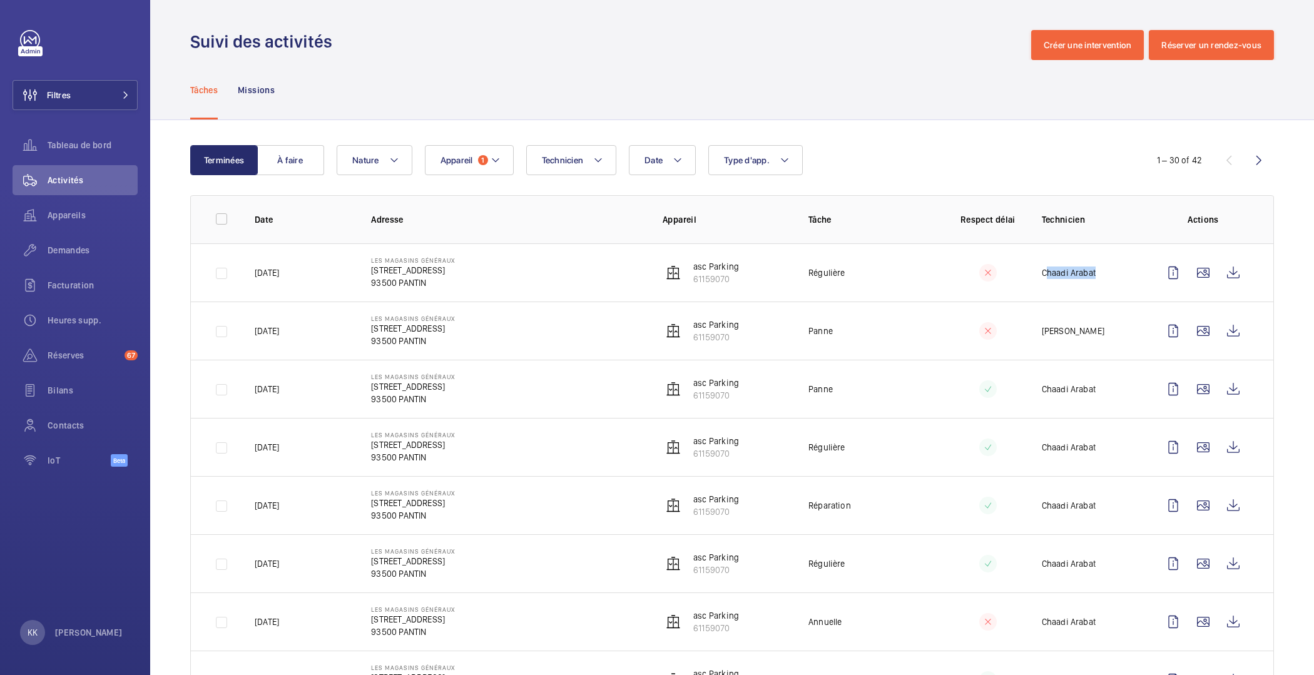
click at [1078, 272] on p "Chaadi Arabat" at bounding box center [1069, 273] width 54 height 13
click at [1100, 273] on td "Chaadi Arabat" at bounding box center [1080, 272] width 116 height 58
drag, startPoint x: 1096, startPoint y: 273, endPoint x: 1016, endPoint y: 272, distance: 79.5
click at [1022, 272] on td "Chaadi Arabat" at bounding box center [1080, 272] width 116 height 58
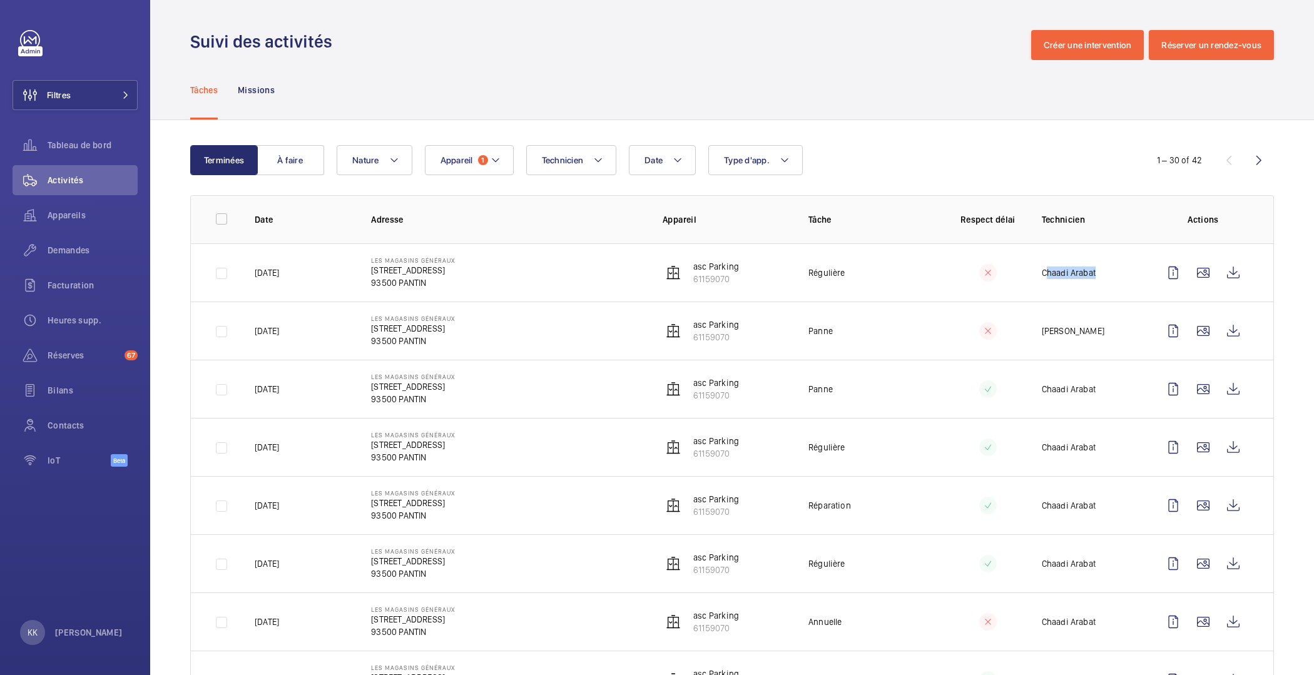
click at [1026, 267] on td "Chaadi Arabat" at bounding box center [1080, 272] width 116 height 58
drag, startPoint x: 1031, startPoint y: 273, endPoint x: 1070, endPoint y: 279, distance: 39.3
click at [1070, 279] on td "Chaadi Arabat" at bounding box center [1080, 272] width 116 height 58
click at [715, 333] on p "61159070" at bounding box center [716, 337] width 46 height 13
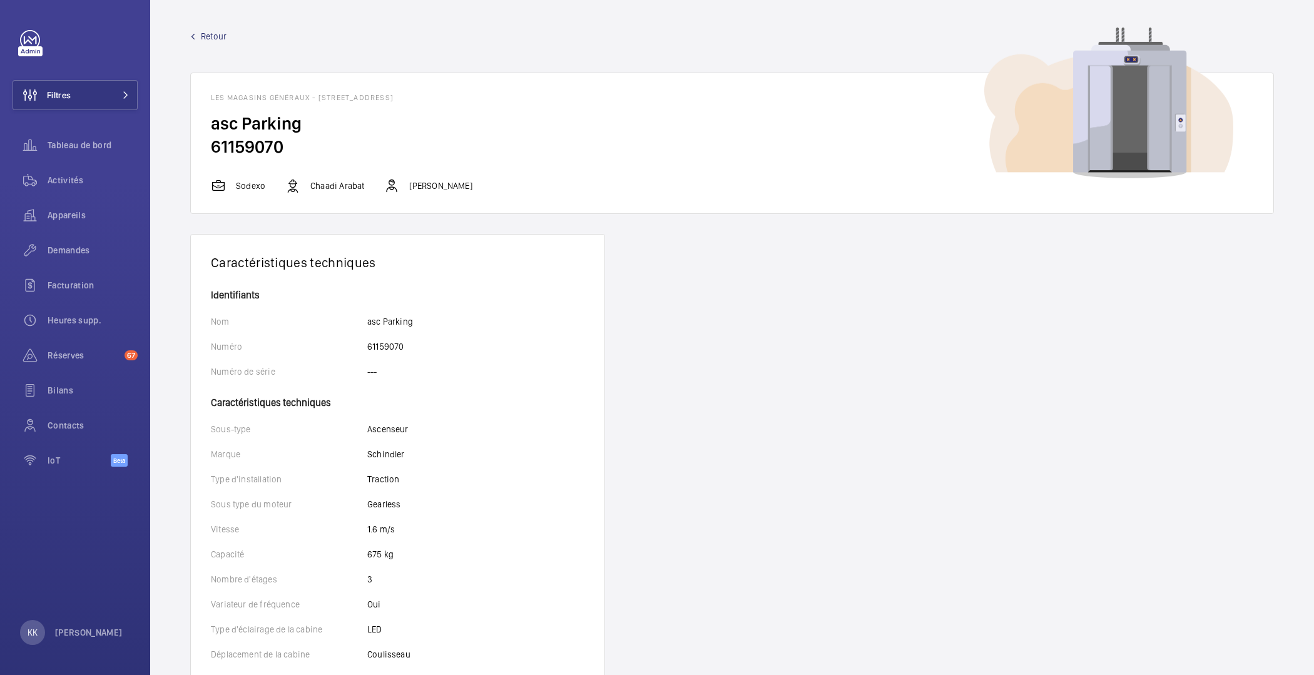
click at [210, 31] on span "Retour" at bounding box center [214, 36] width 26 height 13
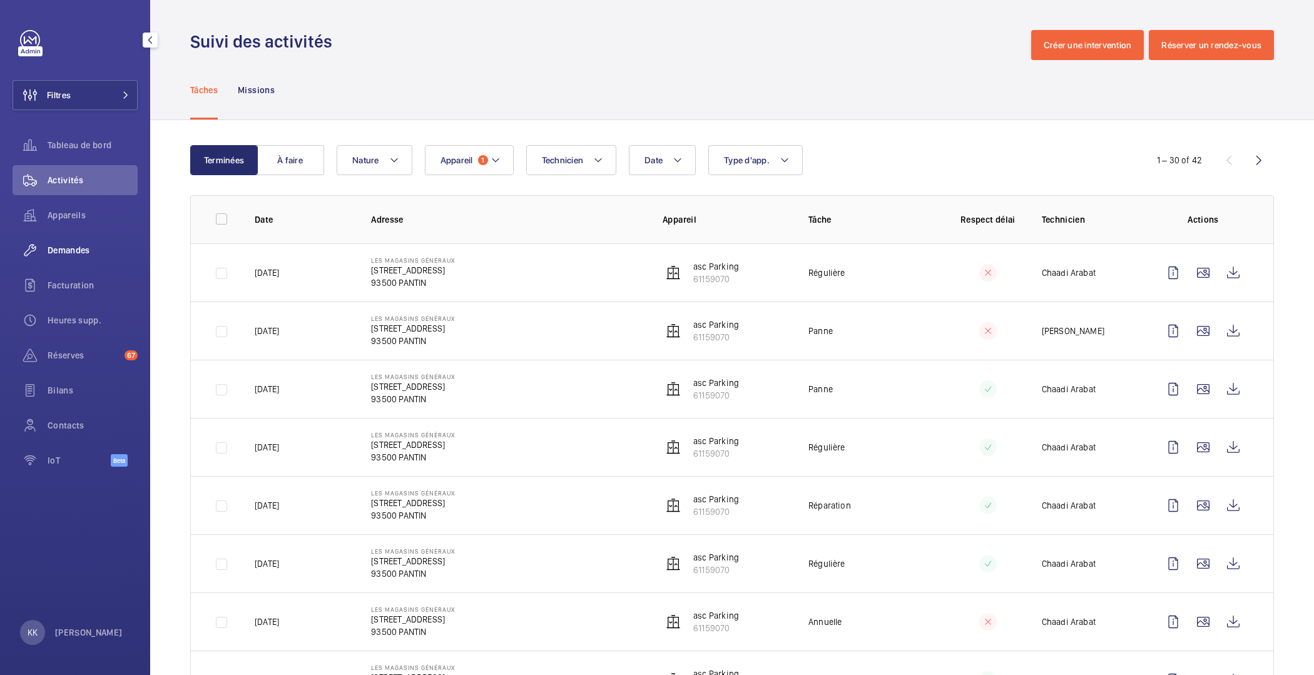
click at [81, 261] on div "Demandes" at bounding box center [75, 250] width 125 height 30
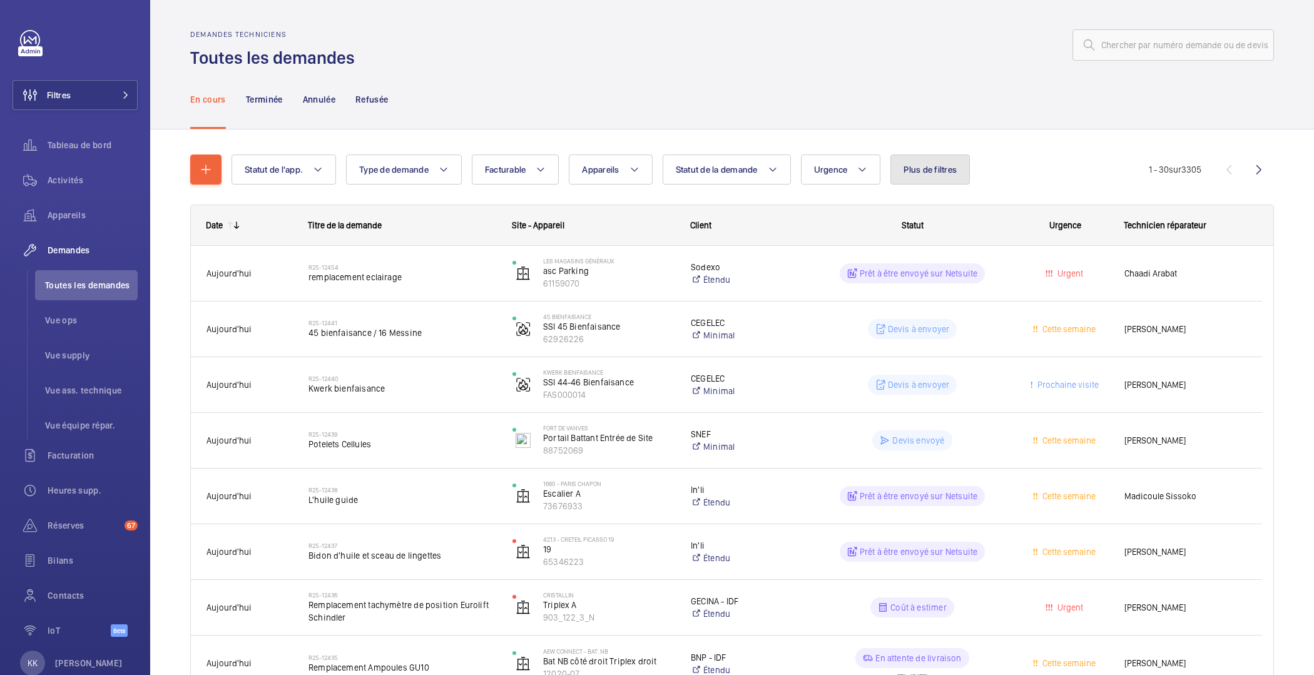
click at [942, 181] on button "Plus de filtres" at bounding box center [930, 170] width 79 height 30
click at [111, 100] on button "Filtres" at bounding box center [75, 95] width 125 height 30
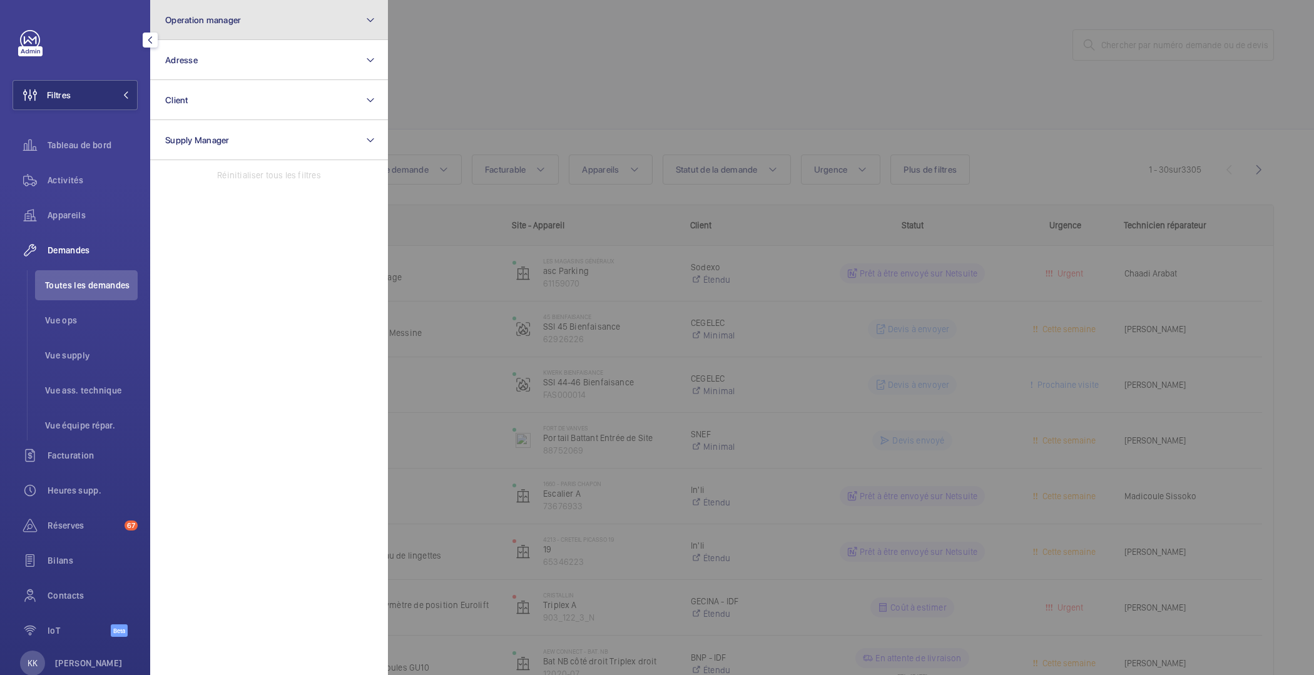
click at [328, 29] on button "Operation manager" at bounding box center [269, 20] width 238 height 40
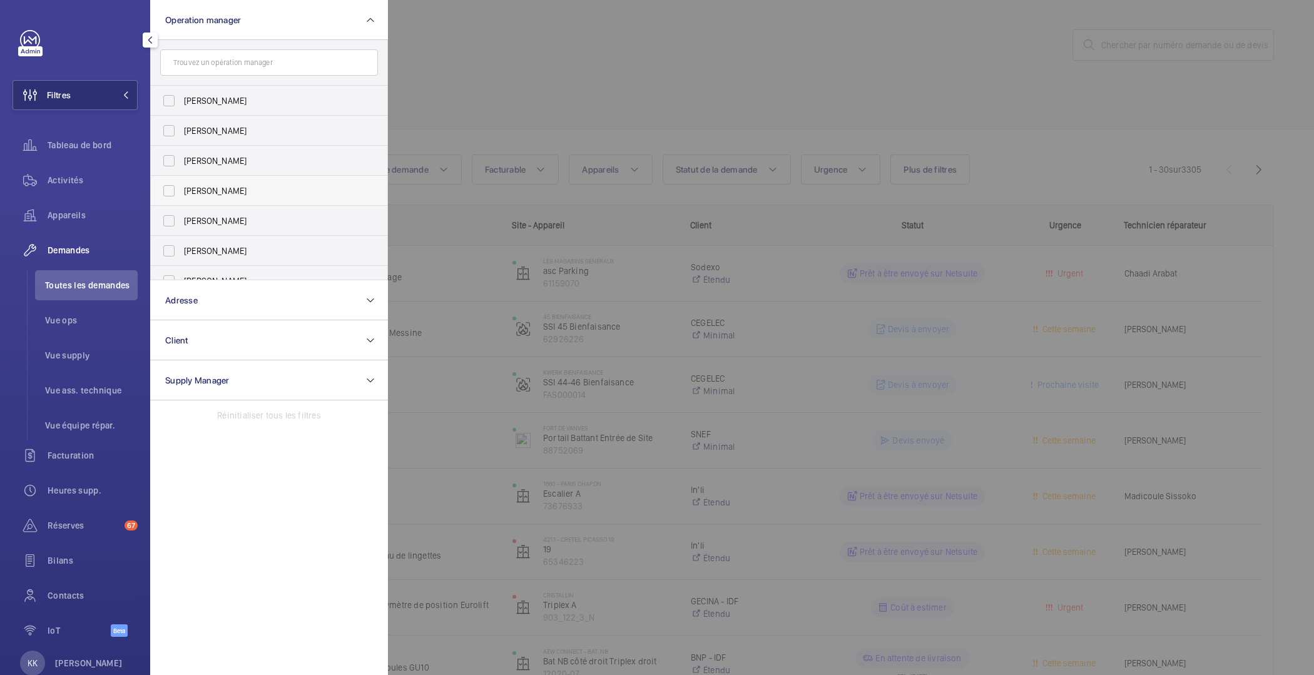
click at [202, 189] on span "[PERSON_NAME]" at bounding box center [270, 191] width 172 height 13
click at [181, 189] on input "[PERSON_NAME]" at bounding box center [168, 190] width 25 height 25
checkbox input "true"
click at [516, 73] on div at bounding box center [1045, 337] width 1314 height 675
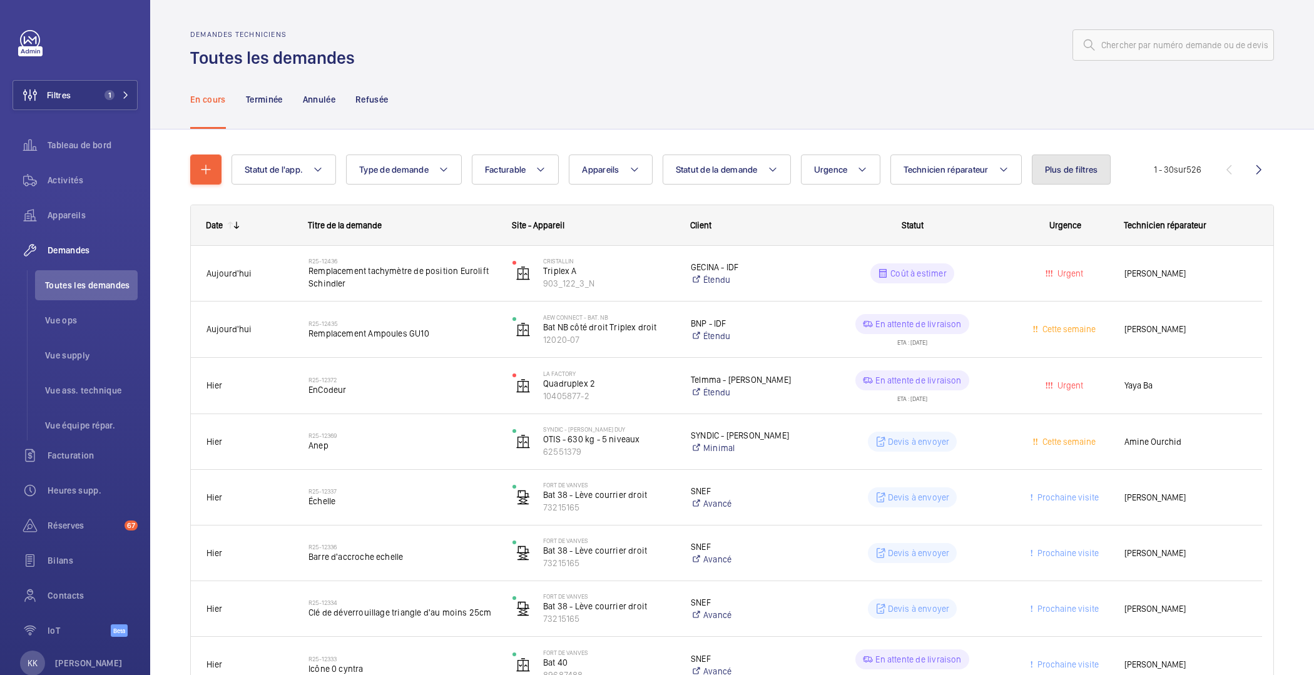
click at [1042, 172] on button "Plus de filtres" at bounding box center [1071, 170] width 79 height 30
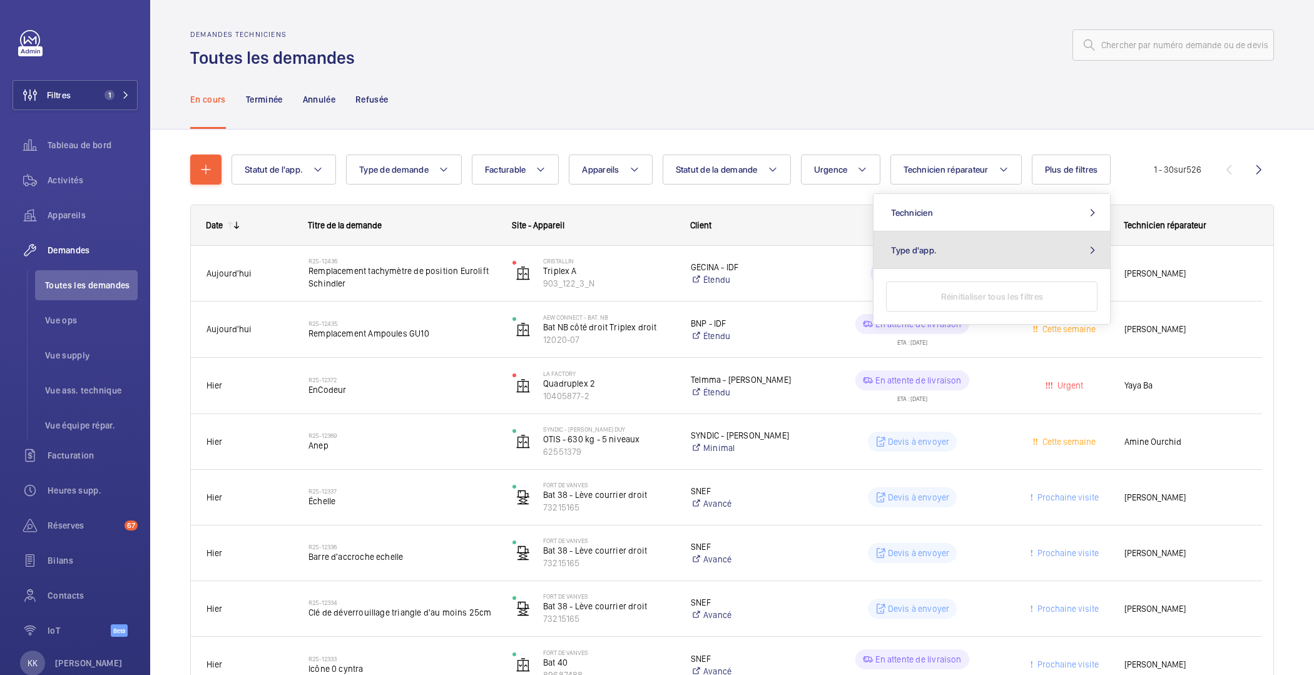
click at [922, 261] on button "Type d'app." at bounding box center [992, 251] width 237 height 38
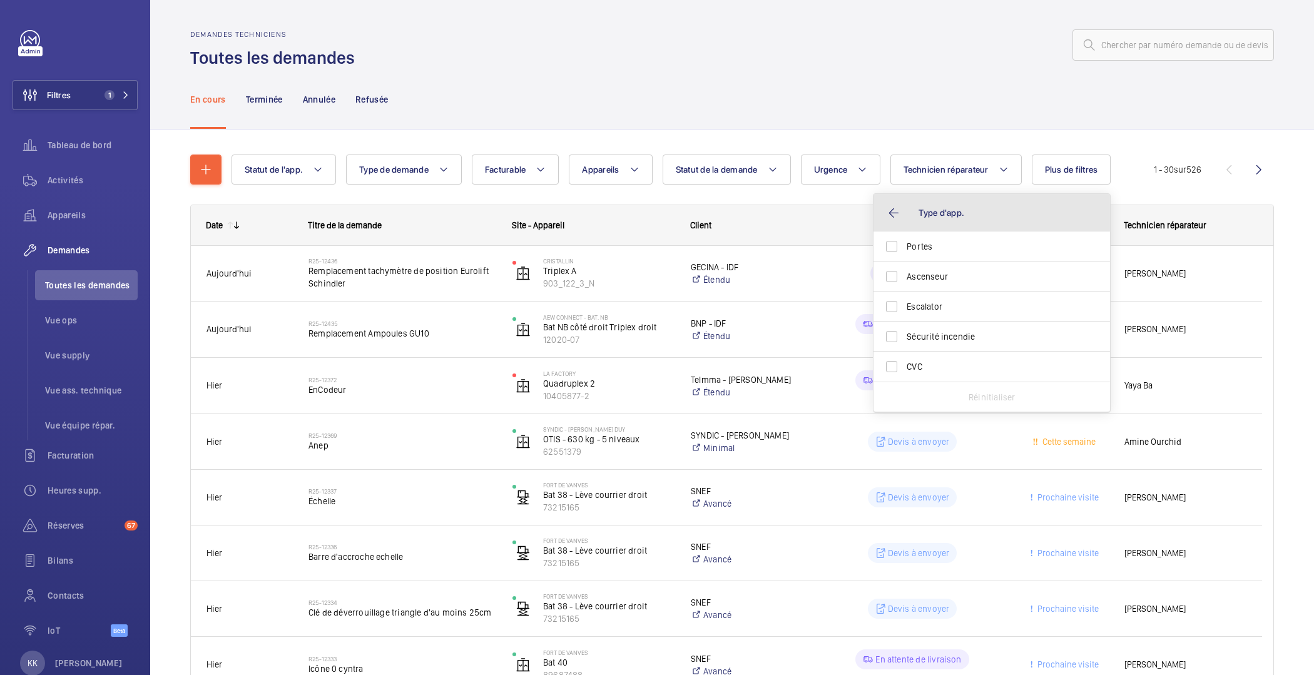
click at [935, 219] on button "Type d'app." at bounding box center [992, 213] width 237 height 38
click at [936, 218] on button "Technicien" at bounding box center [992, 213] width 237 height 38
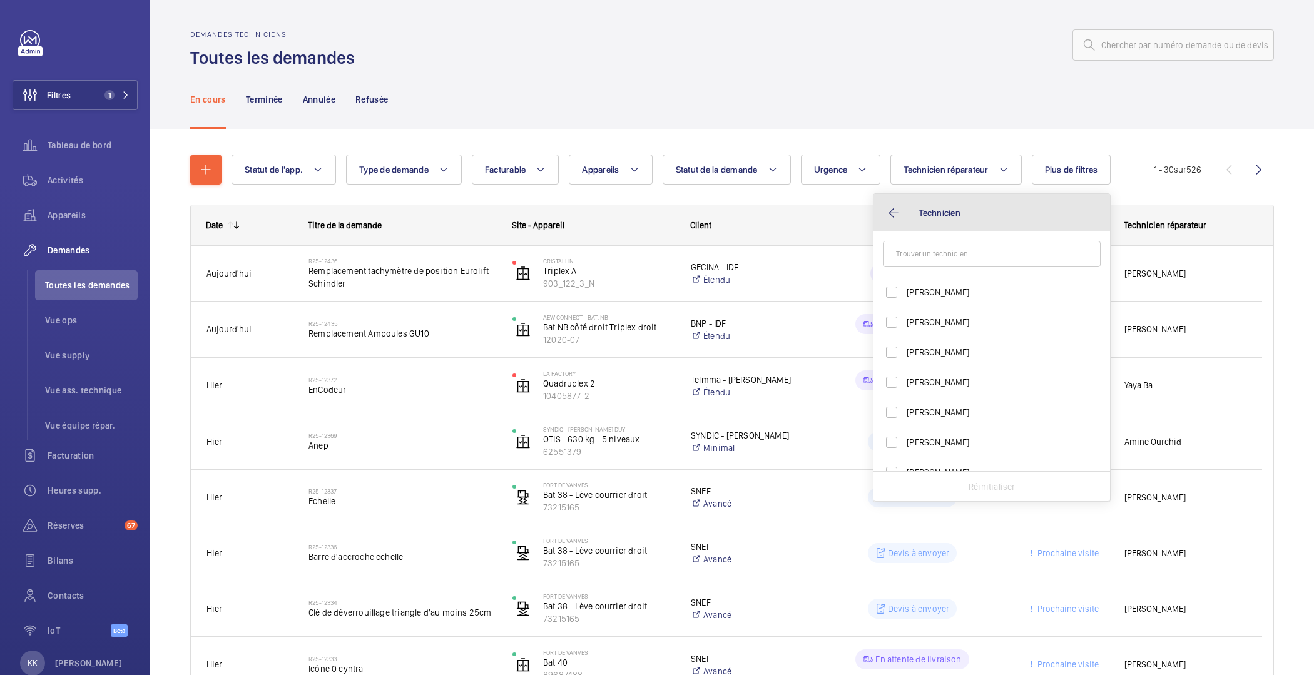
click at [902, 220] on button "Technicien" at bounding box center [992, 213] width 237 height 38
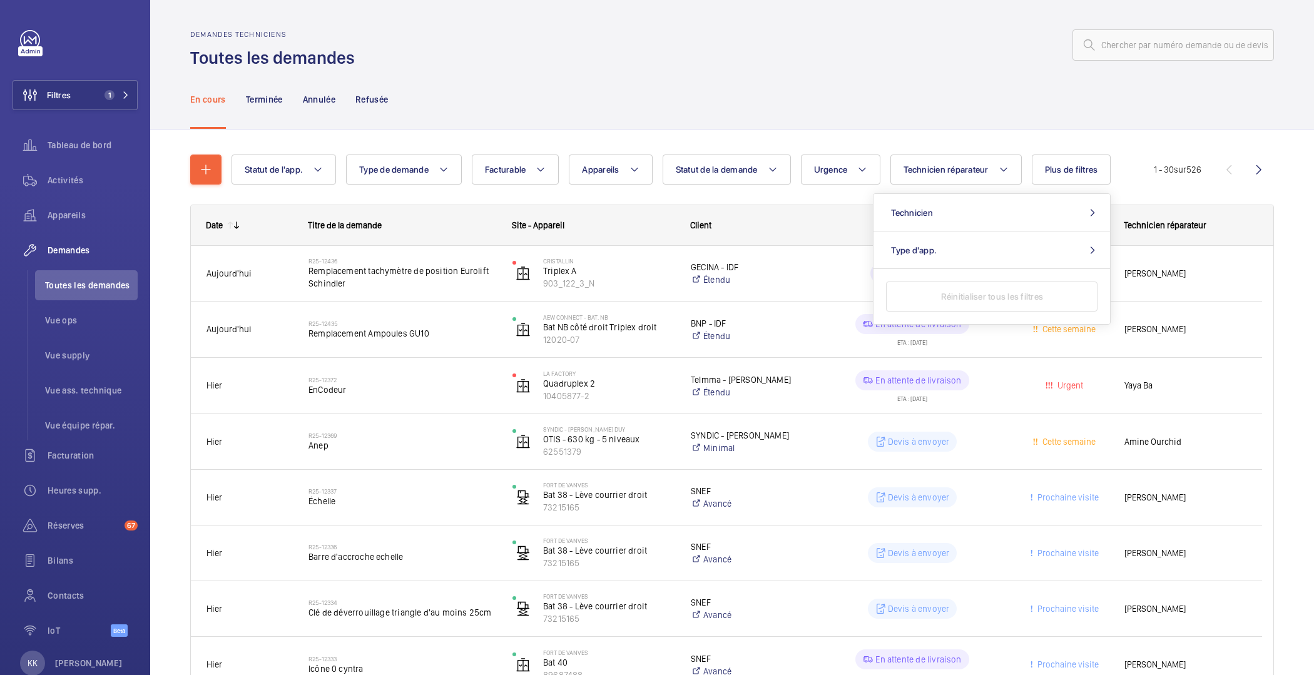
click at [300, 176] on button "Statut de l'app." at bounding box center [284, 170] width 105 height 30
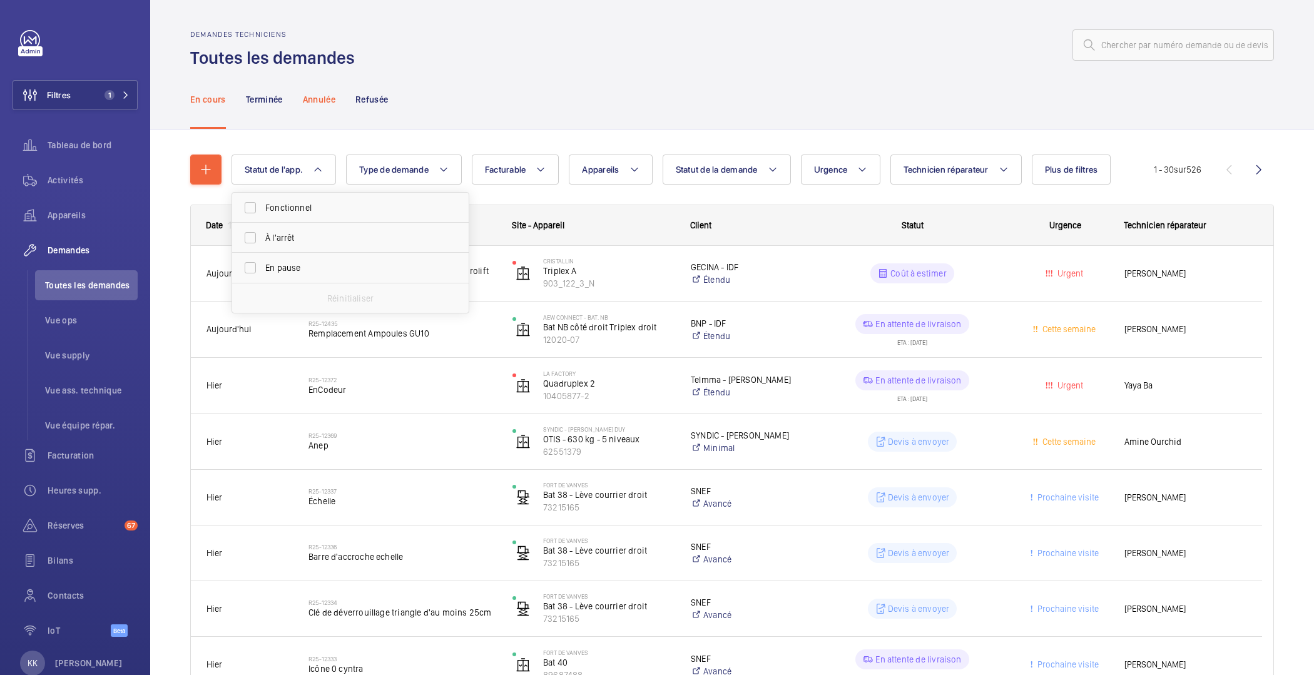
click at [304, 122] on div "Annulée" at bounding box center [319, 98] width 33 height 59
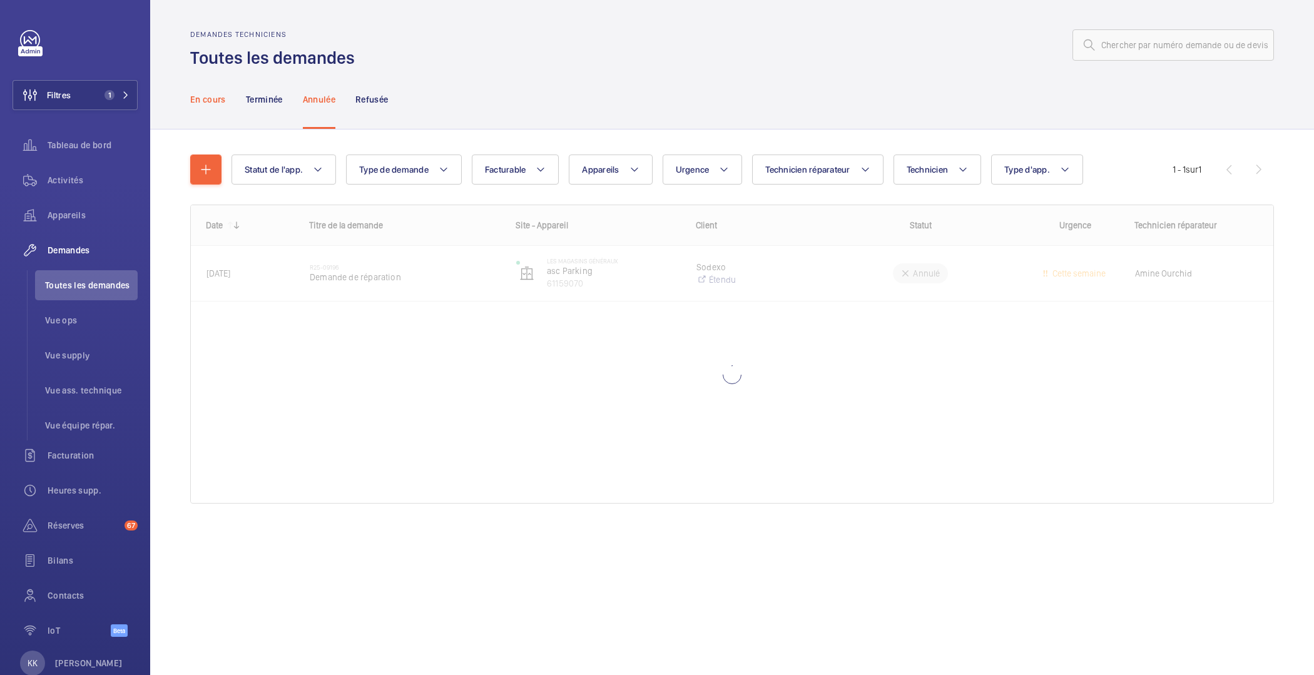
click at [211, 101] on p "En cours" at bounding box center [208, 99] width 36 height 13
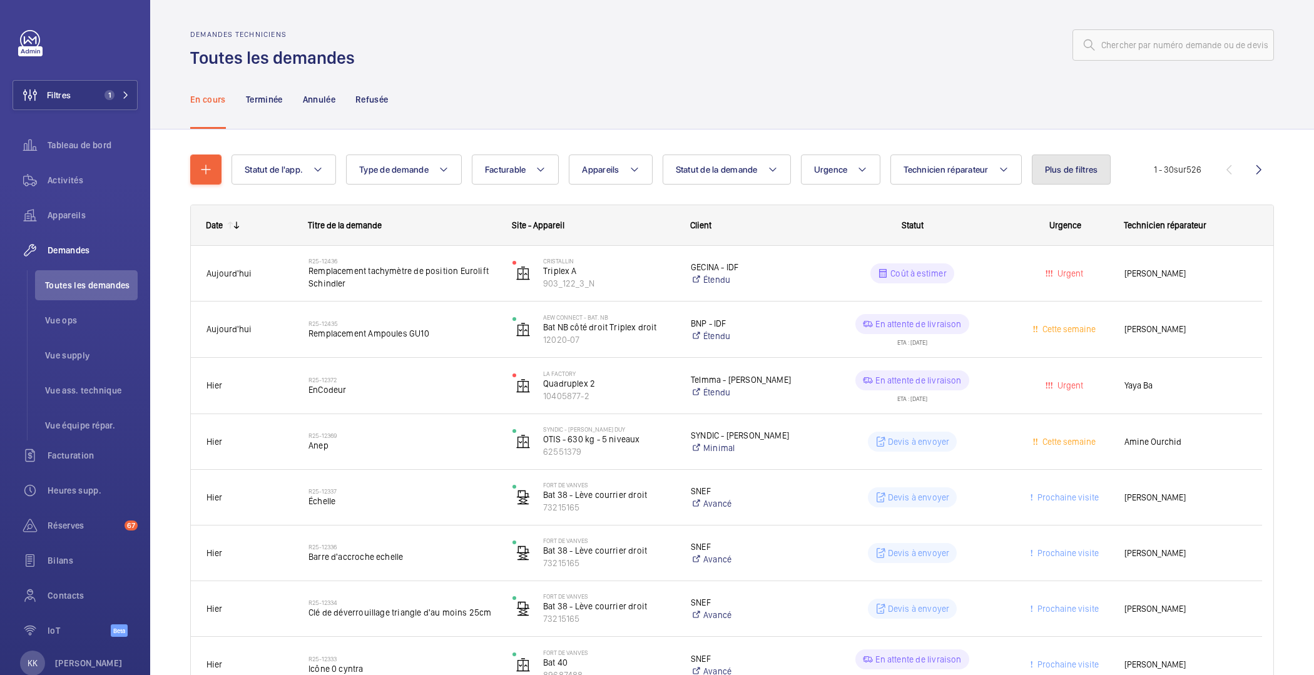
click at [1103, 172] on button "Plus de filtres" at bounding box center [1071, 170] width 79 height 30
